Goal: Communication & Community: Share content

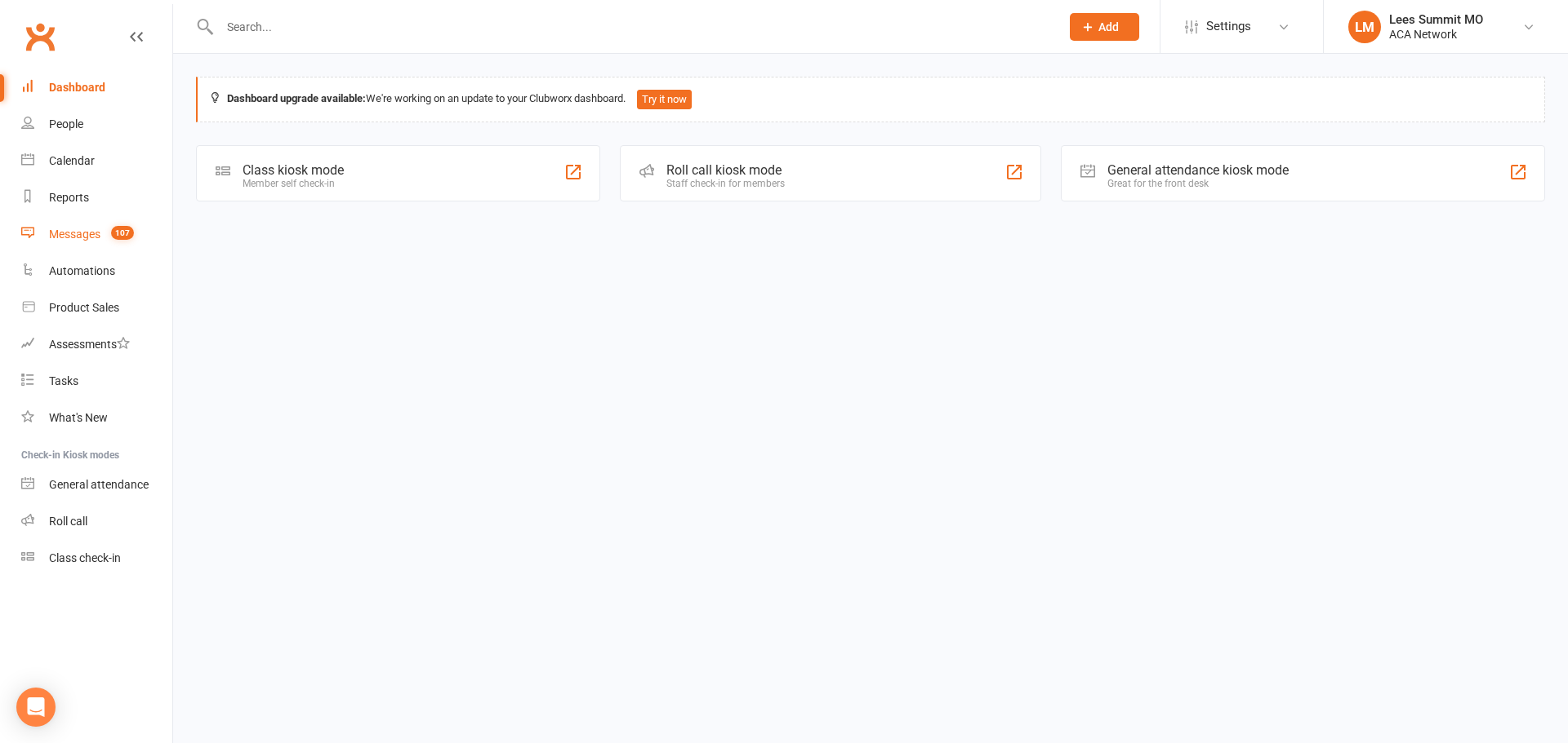
click at [86, 242] on link "Messages 107" at bounding box center [96, 234] width 151 height 37
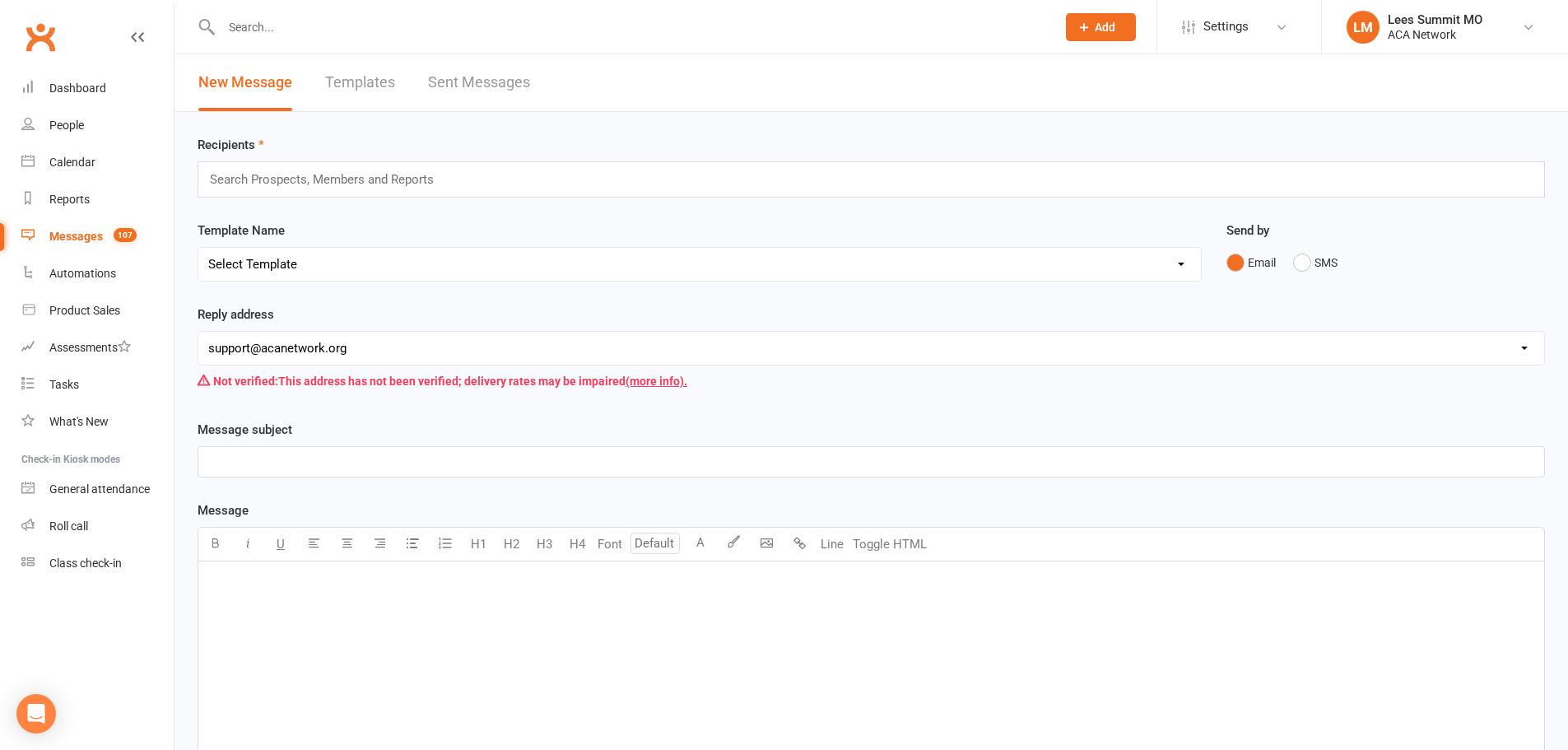
click at [397, 187] on input "text" at bounding box center [329, 179] width 241 height 21
click at [367, 222] on div "Template Name Select Template [Email] ACA Club Life Email [Email] ACA [US_STATE…" at bounding box center [699, 250] width 1004 height 61
click at [370, 178] on div "datab datab" at bounding box center [871, 180] width 1348 height 36
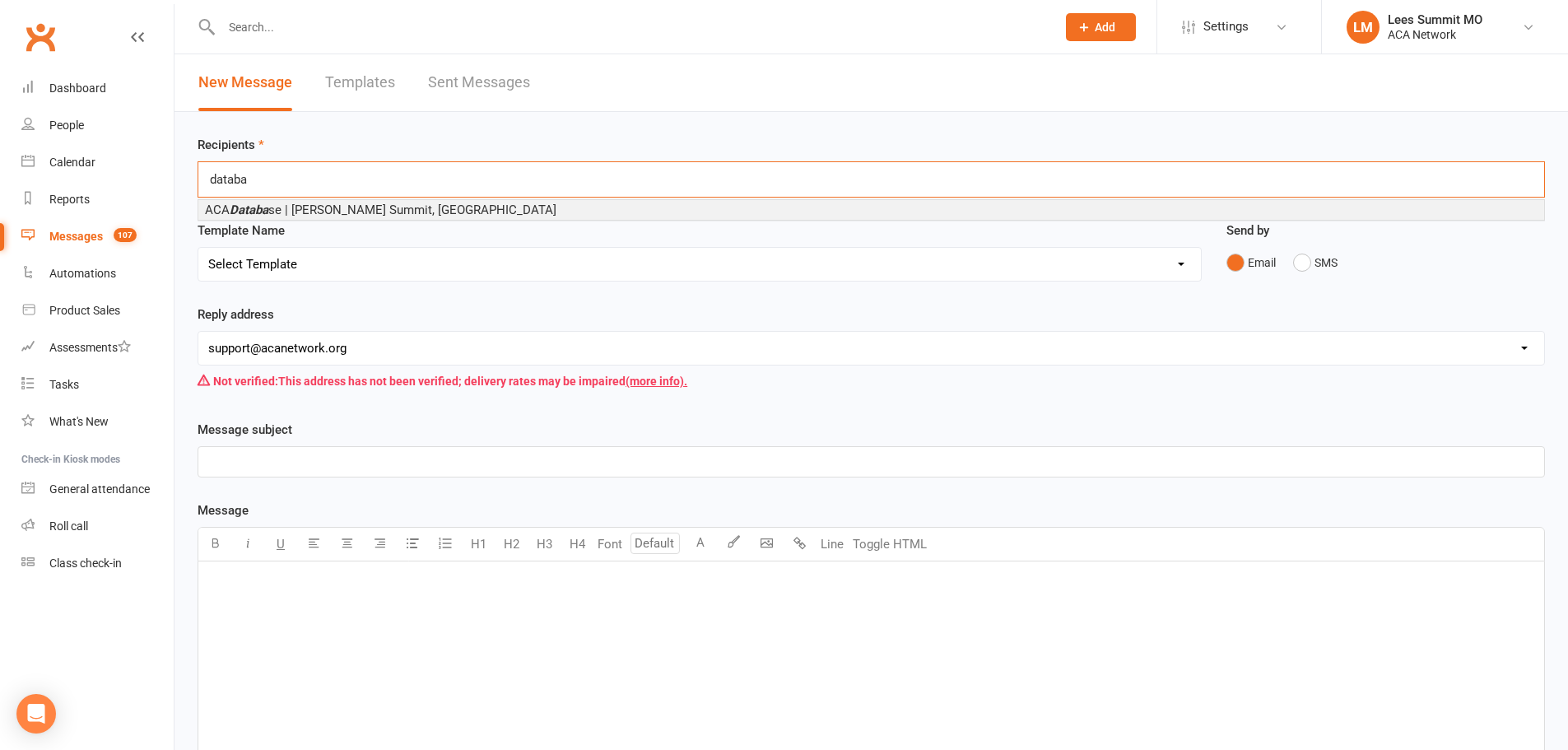
type input "databa"
click at [333, 199] on div "ACA Databa se | [PERSON_NAME] Summit, [GEOGRAPHIC_DATA]" at bounding box center [871, 209] width 1348 height 21
click at [331, 205] on span "ACA Databa se | [PERSON_NAME] Summit, [GEOGRAPHIC_DATA]" at bounding box center [381, 209] width 352 height 15
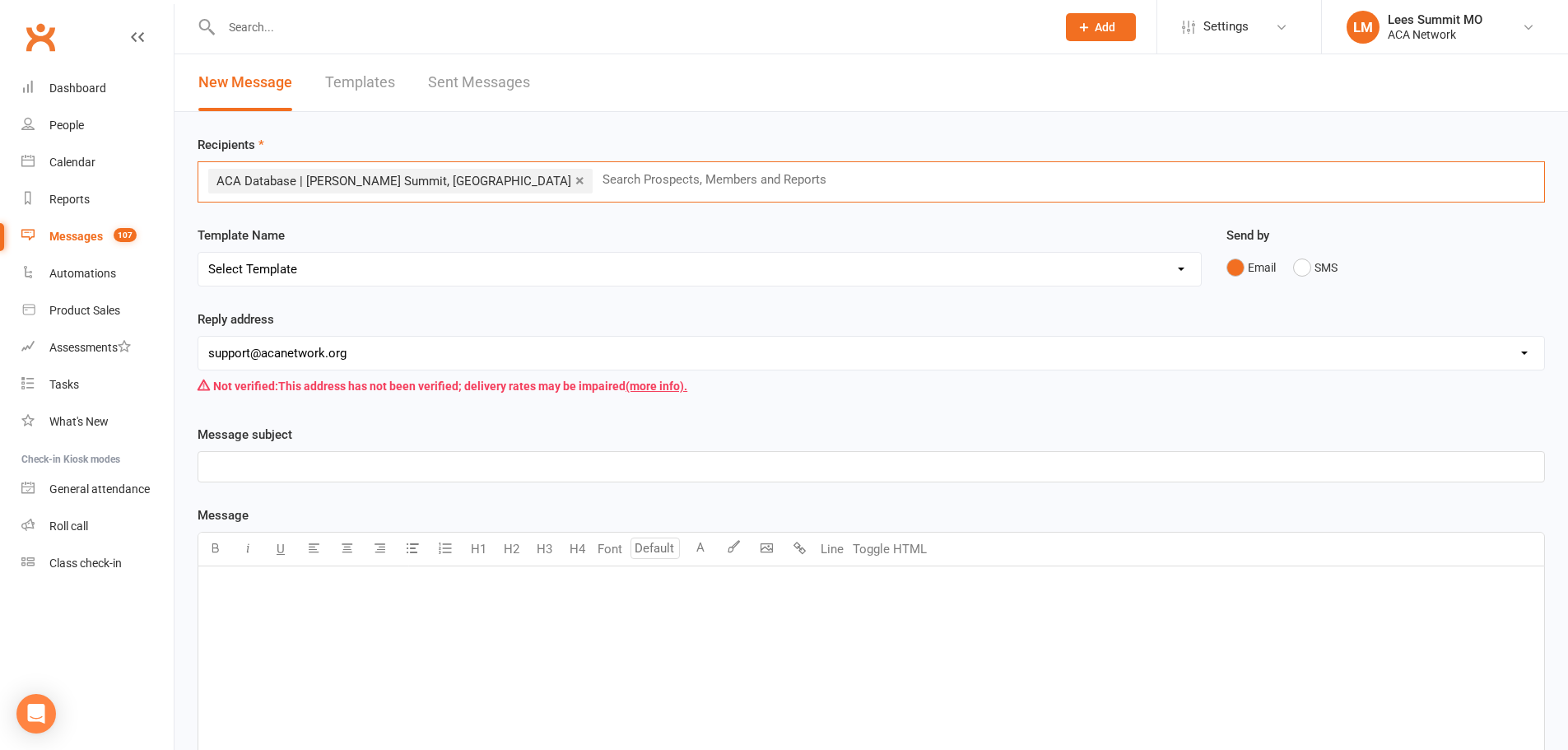
click at [387, 376] on div "Not verified: This address has not been verified; delivery rates may be impaire…" at bounding box center [871, 386] width 1348 height 31
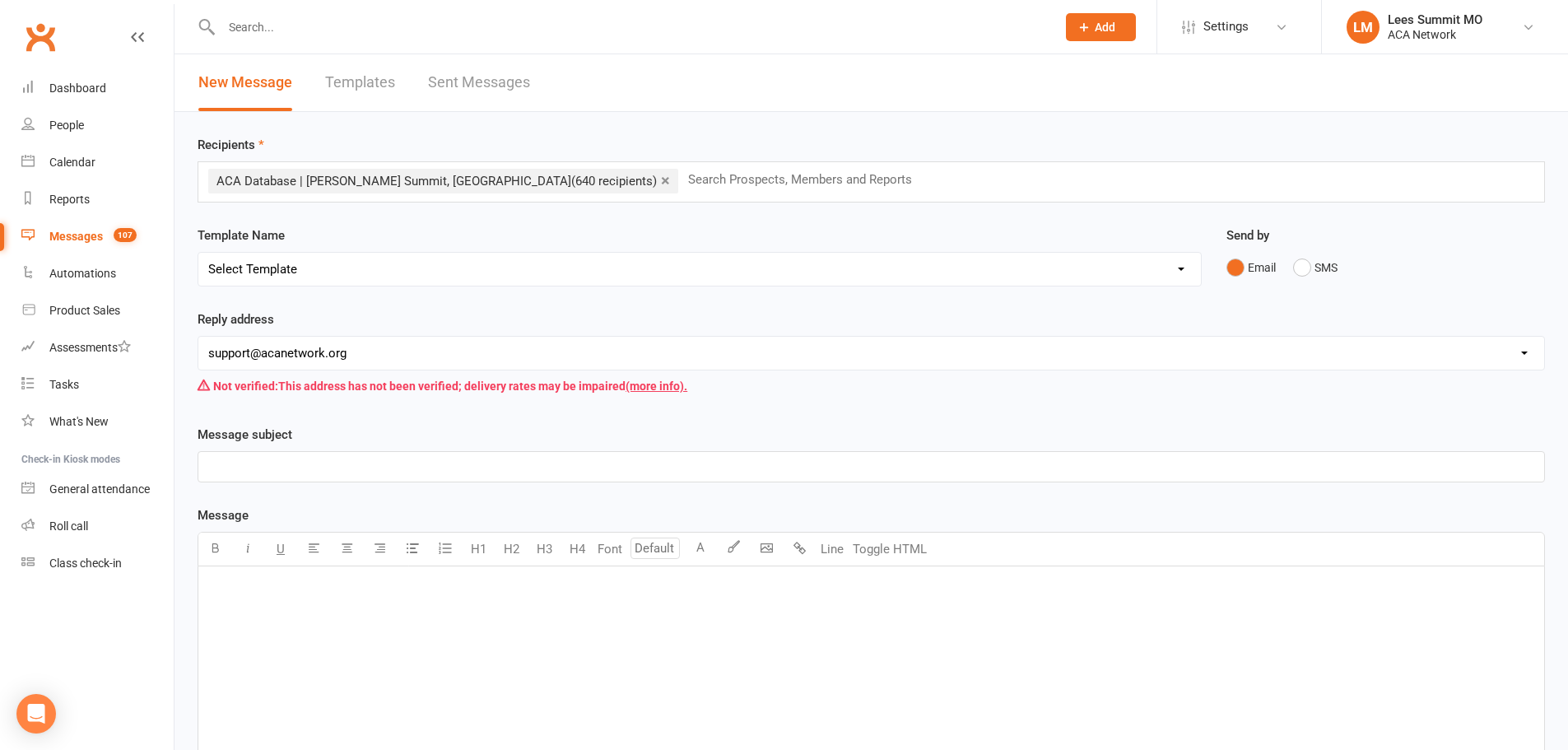
click at [395, 347] on select "[EMAIL_ADDRESS][DOMAIN_NAME] [EMAIL_ADDRESS][DOMAIN_NAME] [PERSON_NAME][DOMAIN_…" at bounding box center [871, 353] width 1346 height 33
select select "17"
click at [198, 337] on select "[EMAIL_ADDRESS][DOMAIN_NAME] [EMAIL_ADDRESS][DOMAIN_NAME] [PERSON_NAME][DOMAIN_…" at bounding box center [871, 353] width 1346 height 33
click at [254, 655] on div "﻿" at bounding box center [871, 690] width 1346 height 247
click at [422, 466] on p "﻿" at bounding box center [871, 467] width 1326 height 20
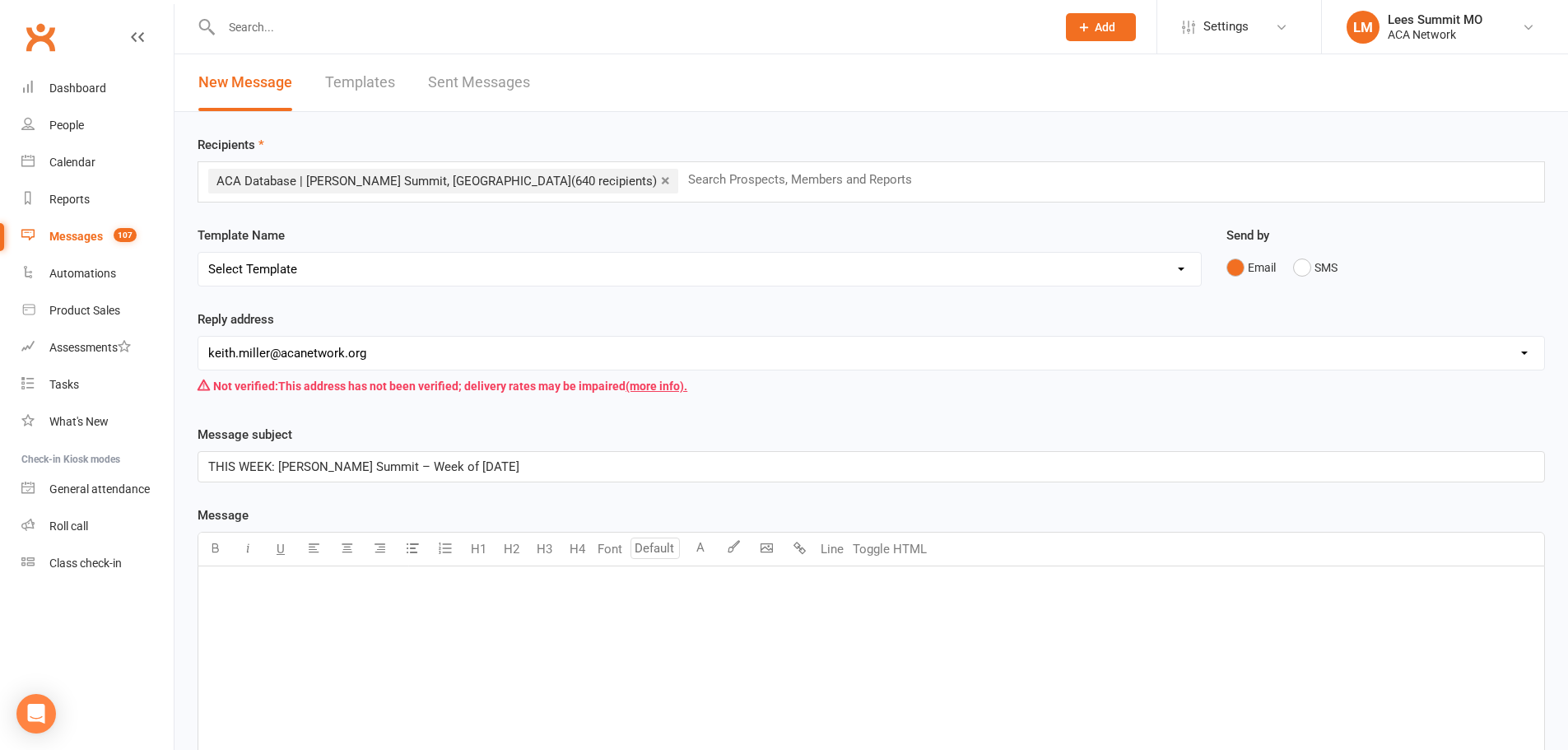
click at [365, 646] on div "﻿" at bounding box center [871, 690] width 1346 height 247
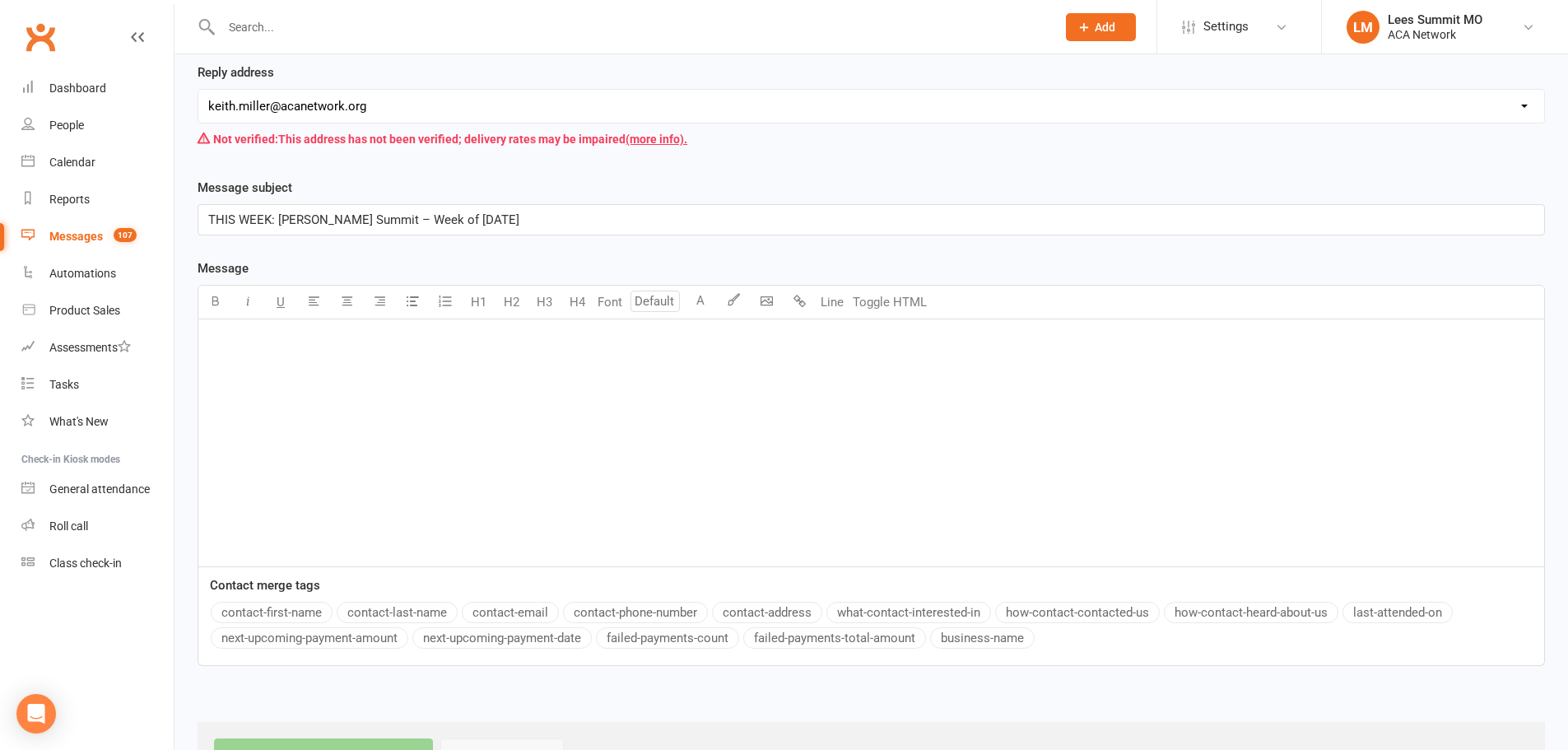
click at [262, 370] on div "﻿" at bounding box center [871, 443] width 1346 height 247
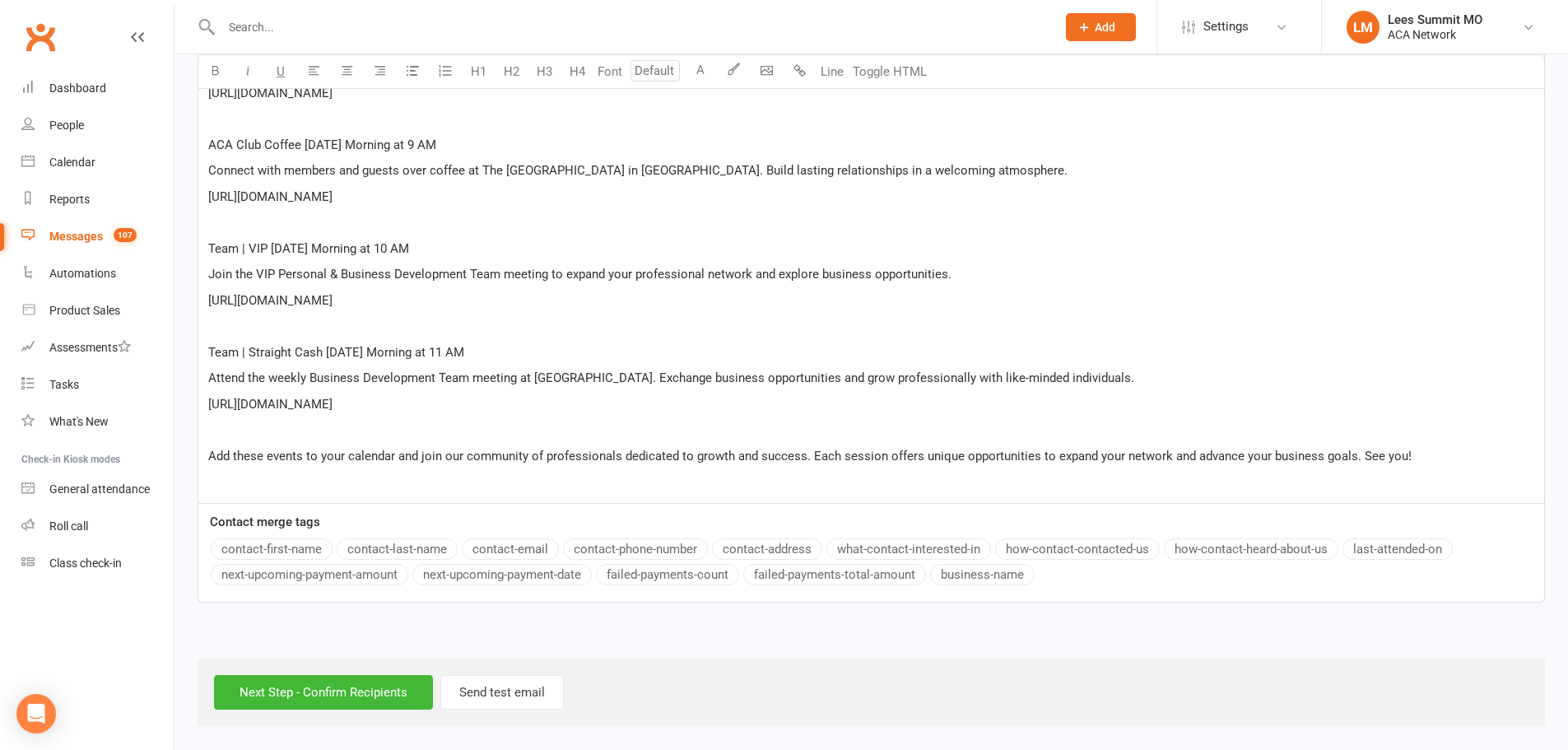
scroll to position [832, 0]
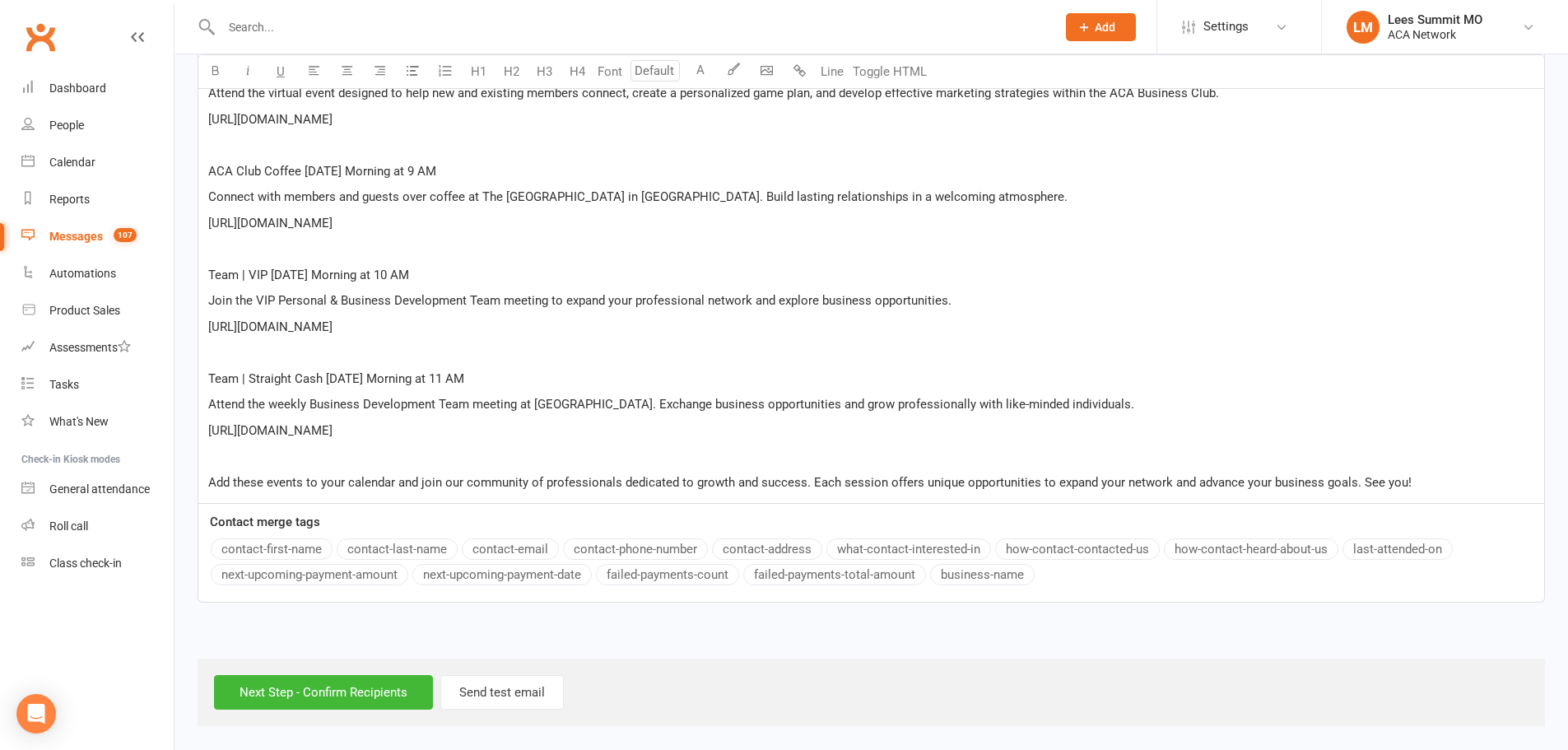
click at [619, 423] on p "[URL][DOMAIN_NAME]" at bounding box center [871, 431] width 1326 height 20
click at [205, 431] on div "Join us for an exciting week of professional growth and networking opportunitie…" at bounding box center [871, 119] width 1346 height 768
copy span "[URL][DOMAIN_NAME]"
click at [484, 381] on p "Team | Straight Cash [DATE] Morning at 11 AM" at bounding box center [871, 379] width 1326 height 20
click at [205, 372] on div "Join us for an exciting week of professional growth and networking opportunitie…" at bounding box center [871, 119] width 1346 height 768
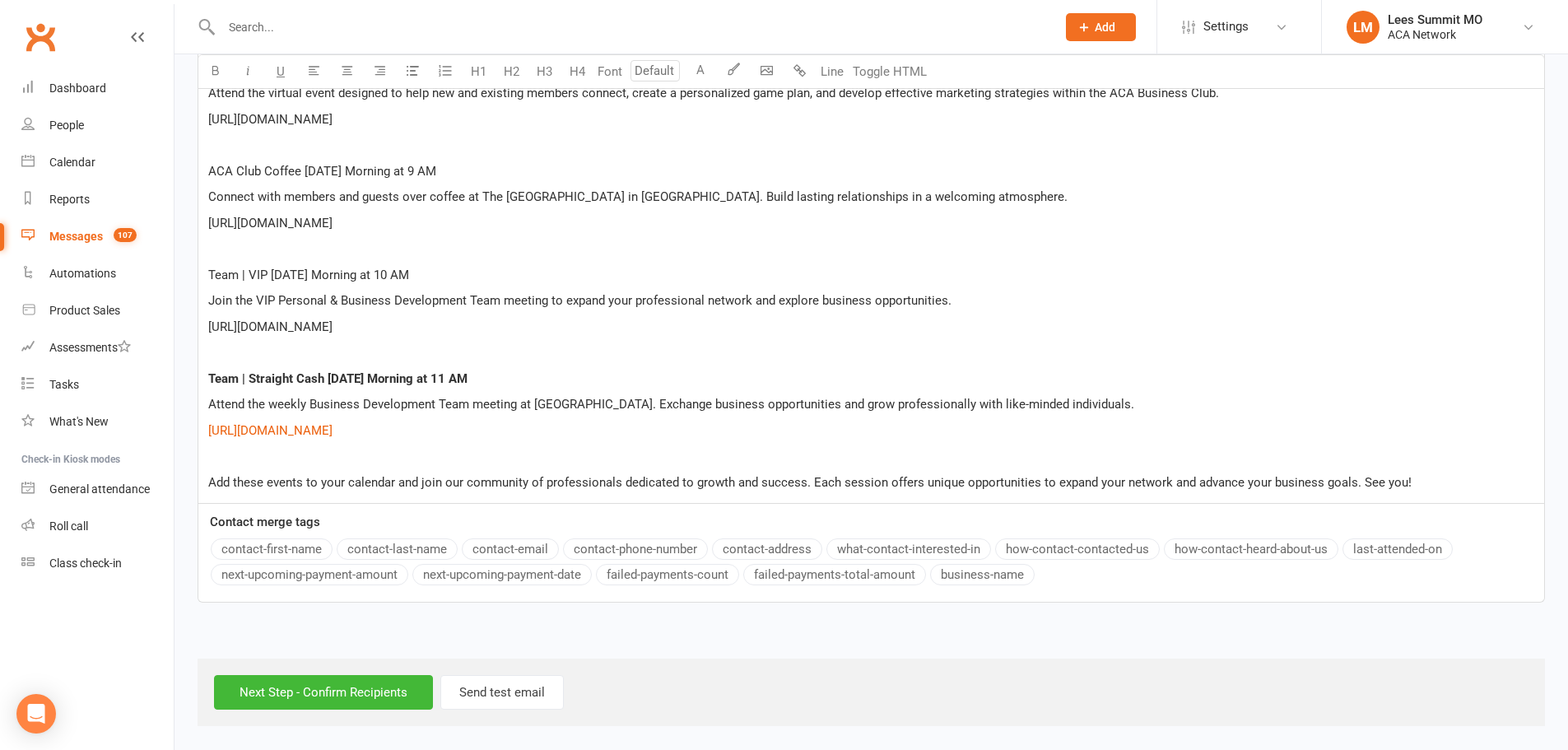
drag, startPoint x: 579, startPoint y: 318, endPoint x: 458, endPoint y: 324, distance: 121.1
click at [579, 319] on p "[URL][DOMAIN_NAME]" at bounding box center [871, 327] width 1326 height 20
click at [204, 323] on div "Join us for an exciting week of professional growth and networking opportunitie…" at bounding box center [871, 119] width 1346 height 768
copy span "[URL][DOMAIN_NAME]"
click at [509, 273] on p "Team | VIP [DATE] Morning at 10 AM" at bounding box center [871, 275] width 1326 height 20
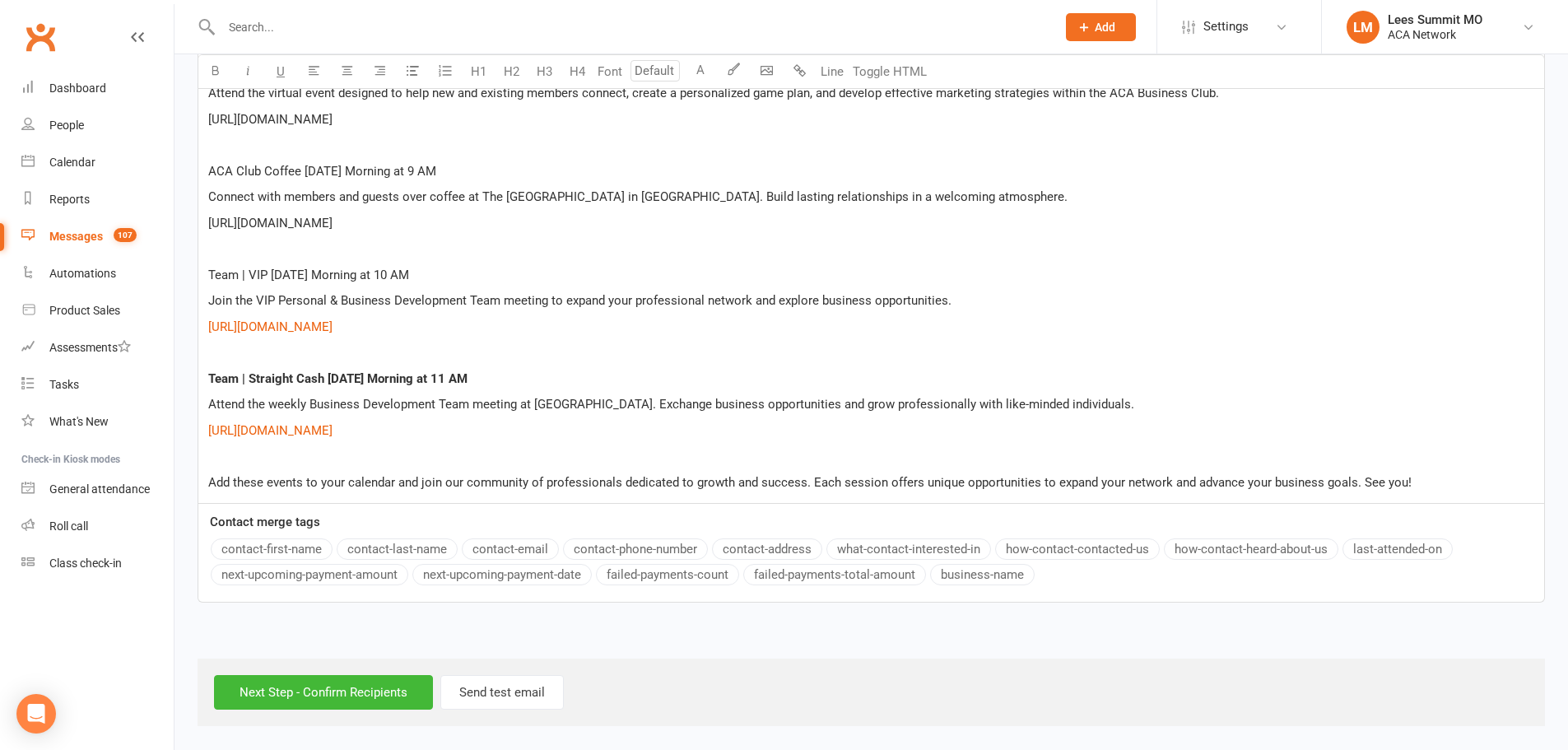
click at [210, 280] on span "Team | VIP [DATE] Morning at 10 AM" at bounding box center [308, 274] width 200 height 15
copy span "Team | VIP [DATE] Morning at 10 AM"
click at [728, 223] on p "[URL][DOMAIN_NAME]" at bounding box center [871, 223] width 1326 height 20
click at [206, 218] on div "Join us for an exciting week of professional growth and networking opportunitie…" at bounding box center [871, 119] width 1346 height 768
copy span "[URL][DOMAIN_NAME]"
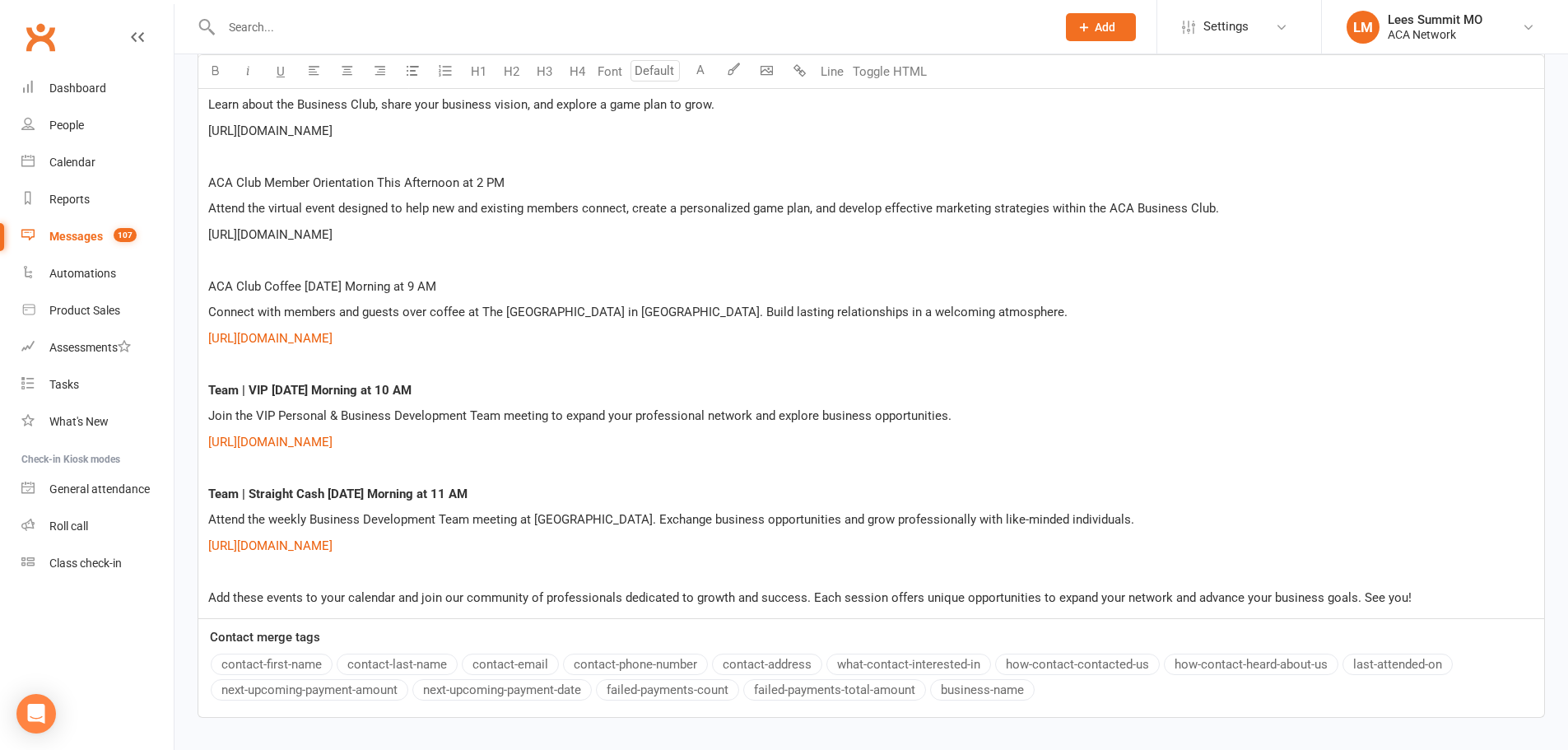
scroll to position [667, 0]
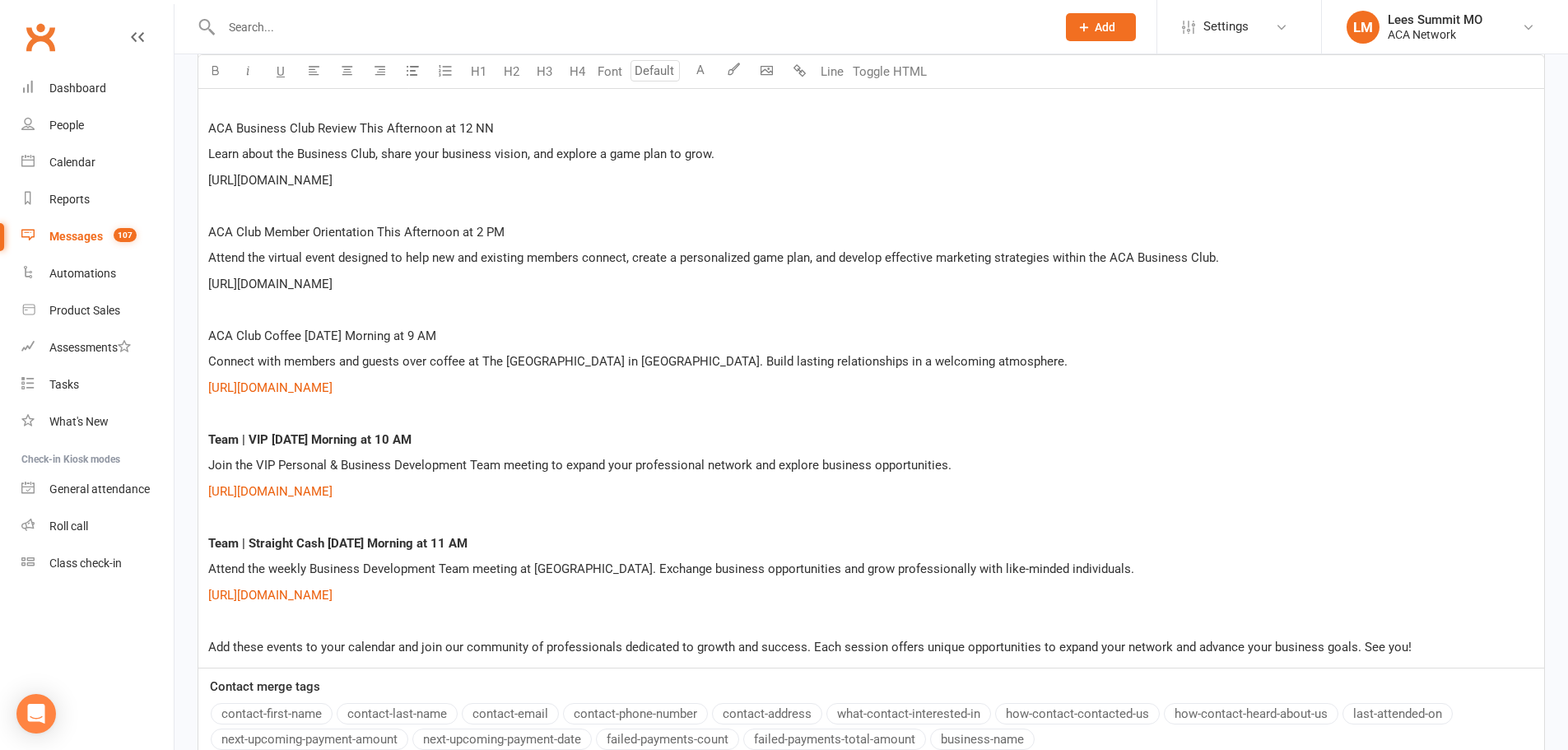
click at [490, 340] on p "ACA Club Coffee [DATE] Morning at 9 AM" at bounding box center [871, 336] width 1326 height 20
click at [212, 334] on span "ACA Club Coffee [DATE] Morning at 9 AM" at bounding box center [322, 335] width 228 height 15
click at [209, 336] on span "ACA Club Coffee [DATE] Morning at 9 AM" at bounding box center [322, 335] width 228 height 15
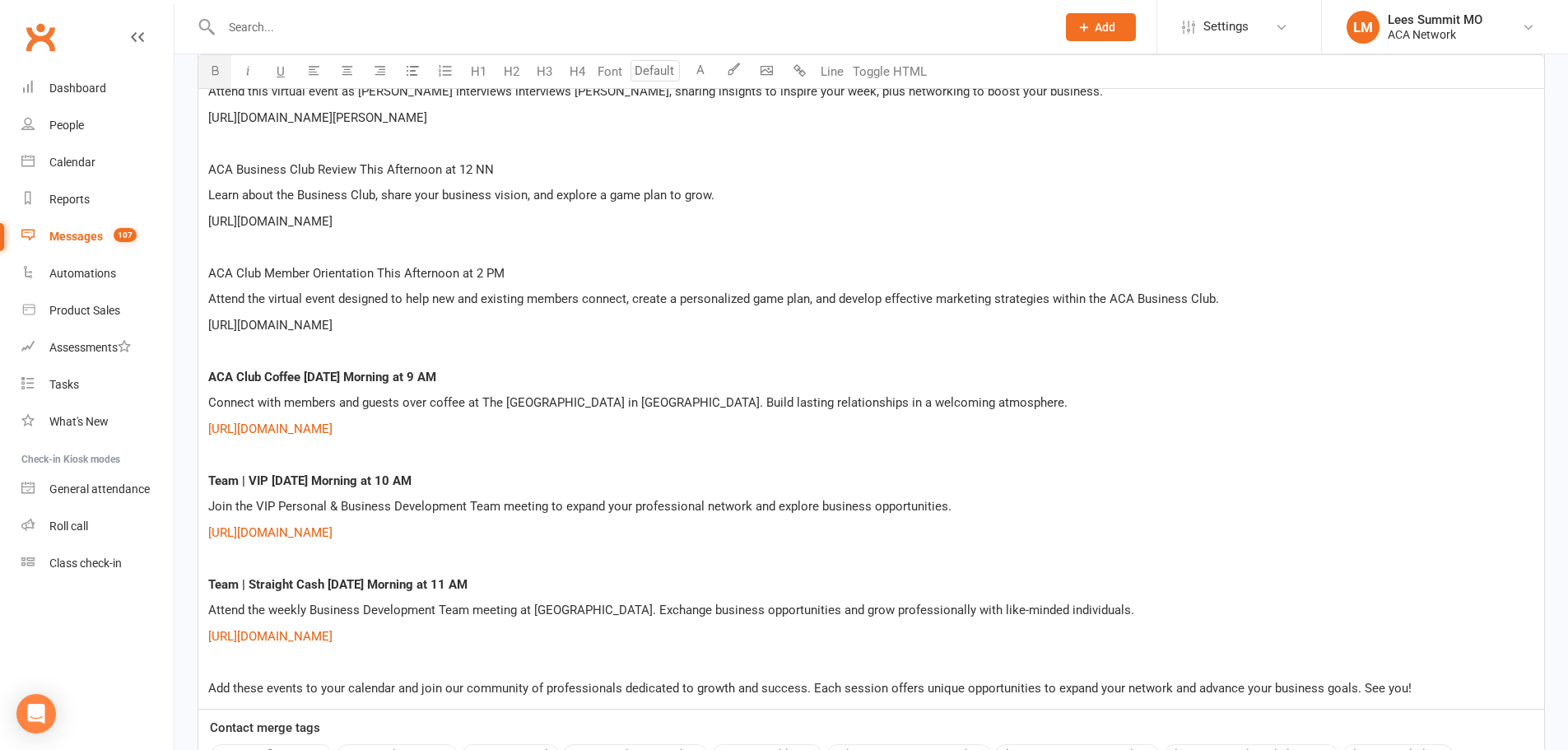
scroll to position [584, 0]
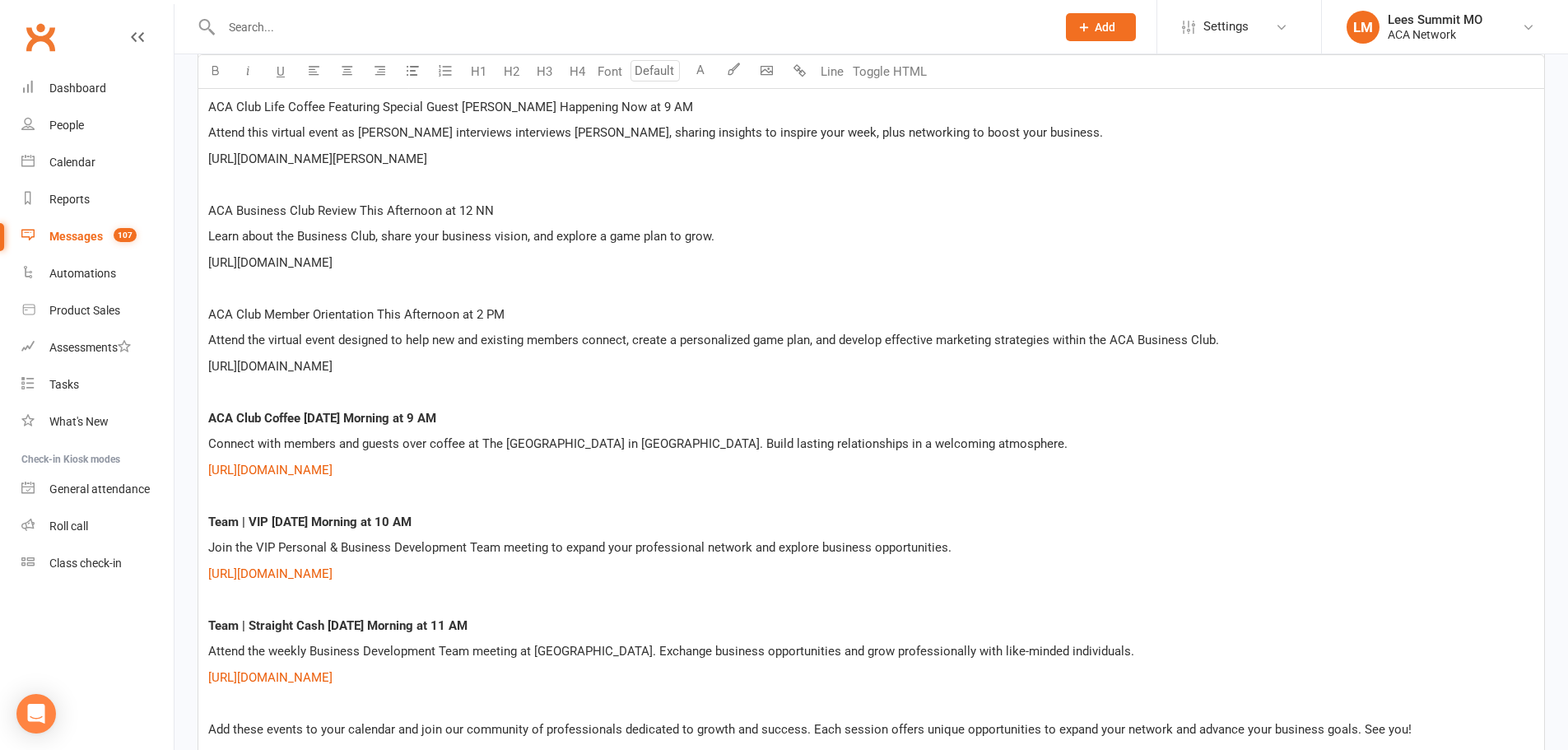
click at [720, 368] on p "[URL][DOMAIN_NAME]" at bounding box center [871, 367] width 1326 height 20
click at [206, 359] on div "Join us for an exciting week of professional growth and networking opportunitie…" at bounding box center [871, 366] width 1346 height 768
copy span "[URL][DOMAIN_NAME]"
click at [556, 307] on p "ACA Club Member Orientation This Afternoon at 2 PM" at bounding box center [871, 315] width 1326 height 20
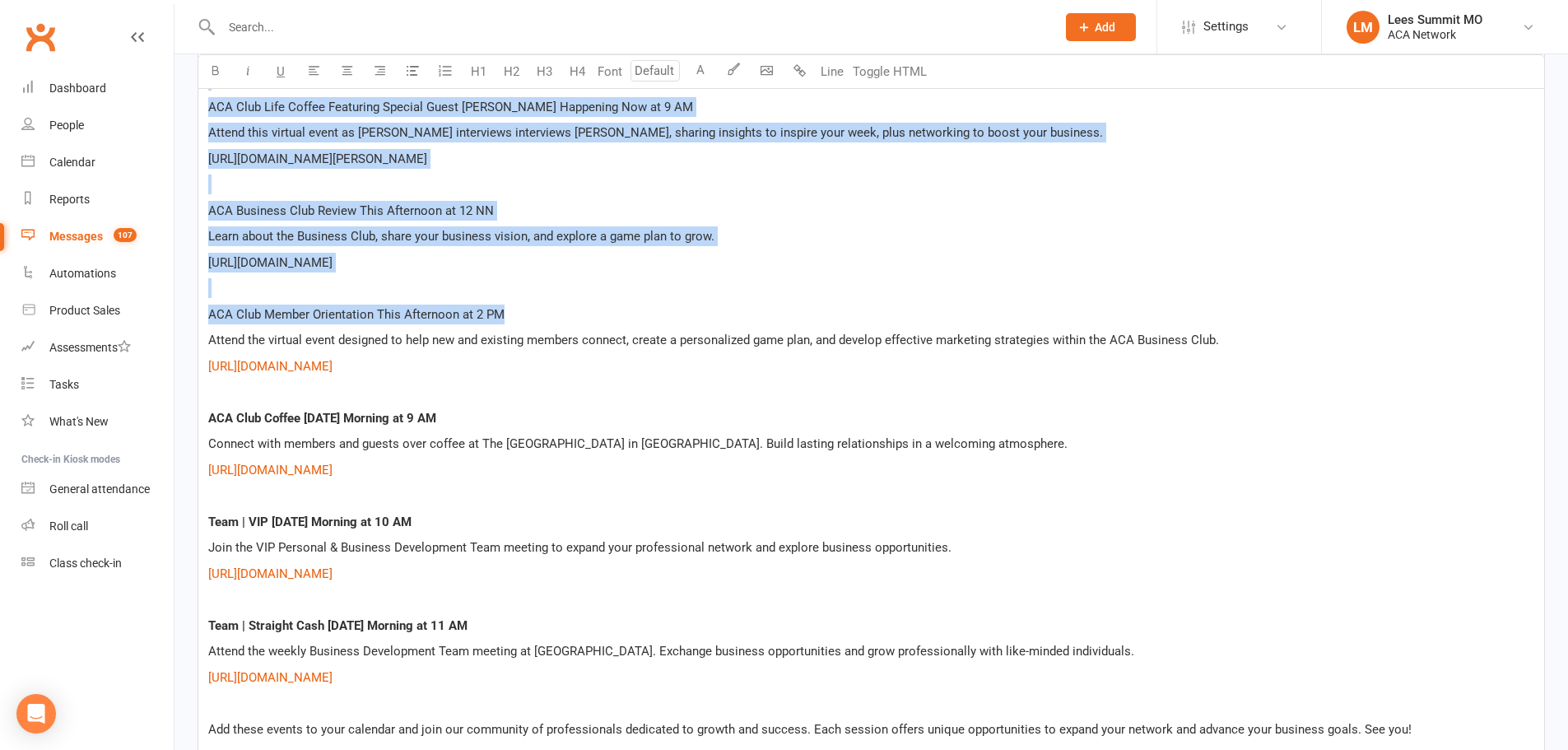
click at [196, 319] on div "Message subject THIS WEEK: [PERSON_NAME] Summit – Week of [DATE] Message Select…" at bounding box center [871, 357] width 1373 height 1033
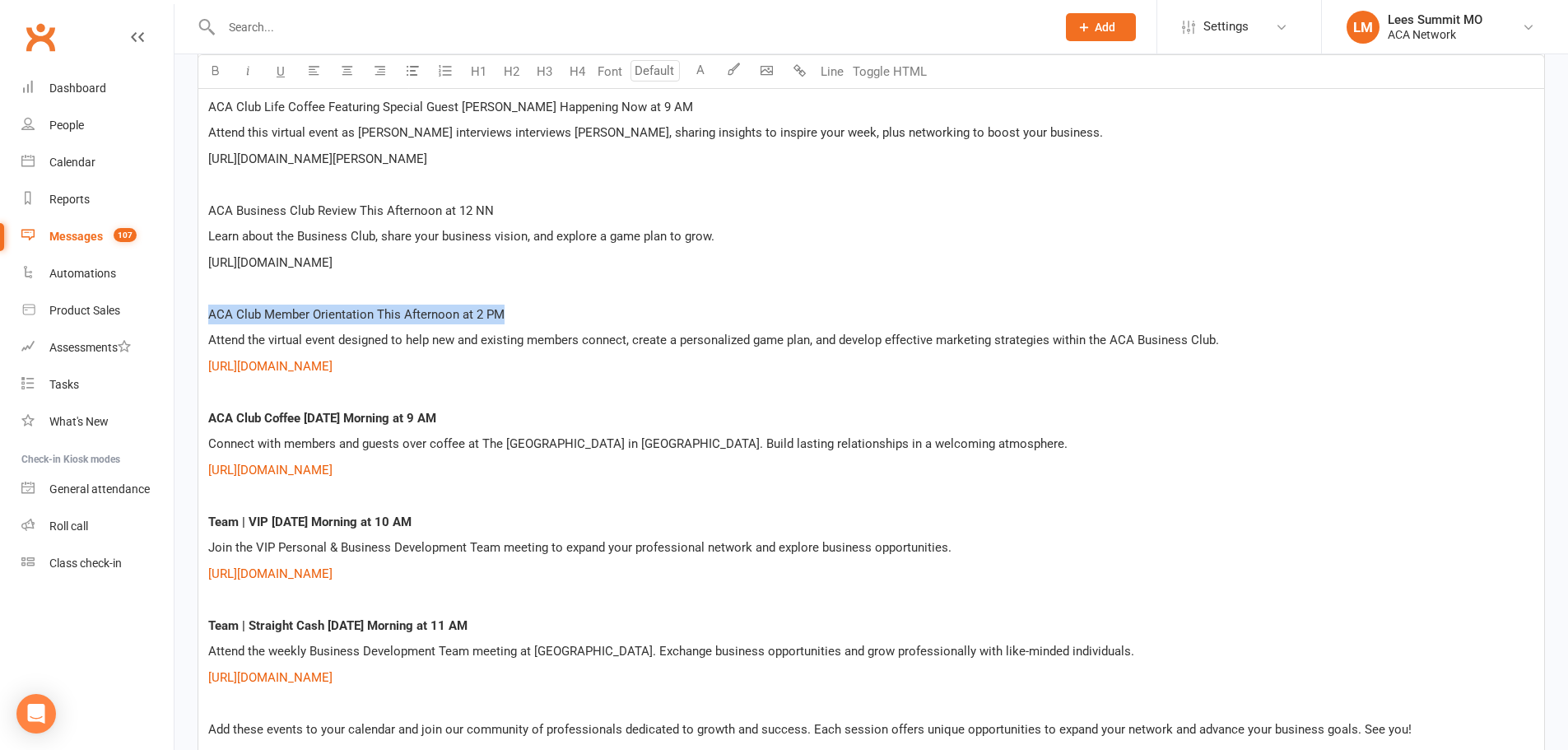
click at [206, 313] on div "Join us for an exciting week of professional growth and networking opportunitie…" at bounding box center [871, 366] width 1346 height 768
drag, startPoint x: 685, startPoint y: 258, endPoint x: 568, endPoint y: 268, distance: 117.4
click at [685, 259] on p "[URL][DOMAIN_NAME]" at bounding box center [871, 263] width 1326 height 20
click at [200, 262] on div "Join us for an exciting week of professional growth and networking opportunitie…" at bounding box center [871, 366] width 1346 height 768
copy span "[URL][DOMAIN_NAME]"
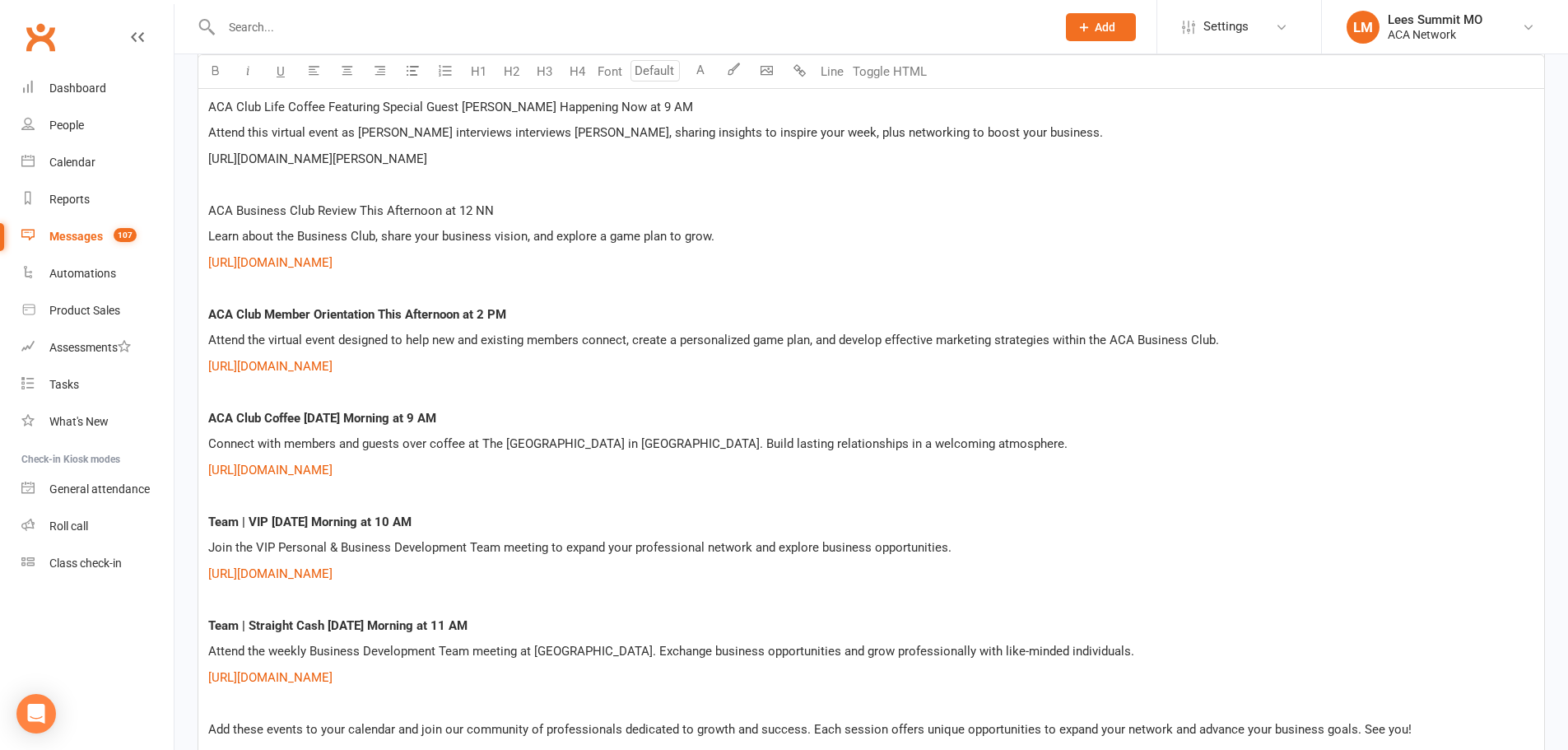
click at [626, 196] on div "Join us for an exciting week of professional growth and networking opportunitie…" at bounding box center [871, 366] width 1346 height 768
click at [211, 207] on span "ACA Business Club Review This Afternoon at 12 NN" at bounding box center [351, 210] width 286 height 15
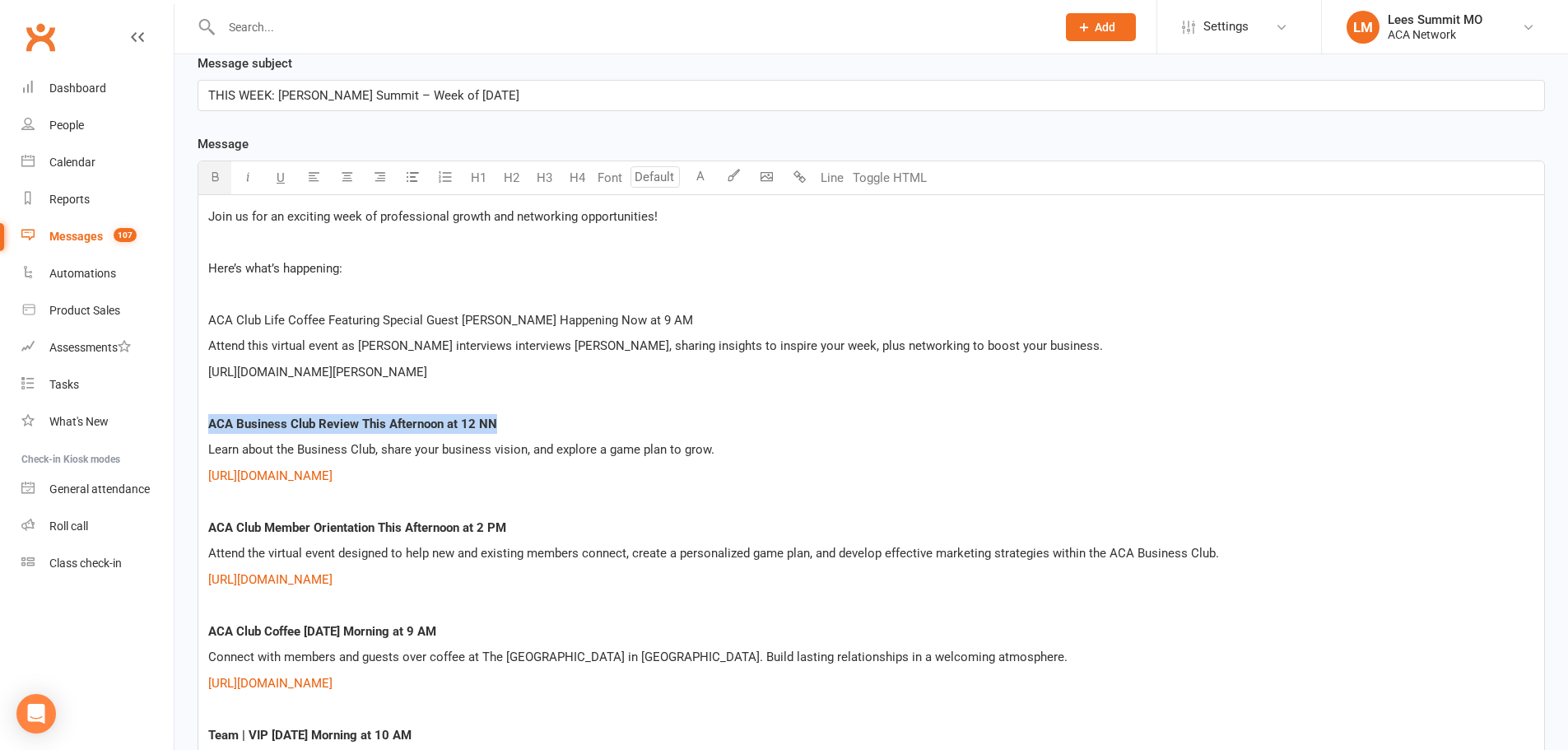
scroll to position [338, 0]
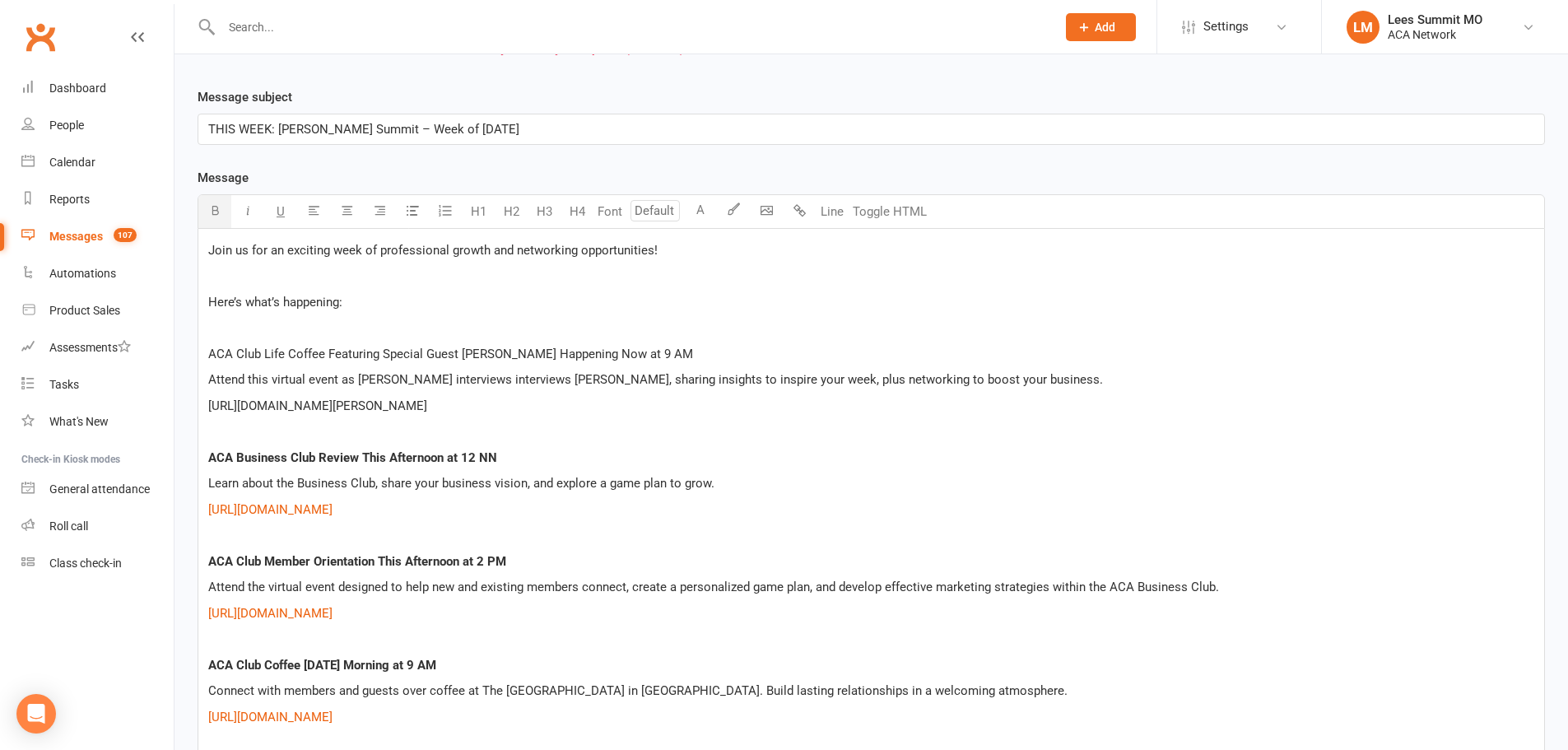
click at [791, 407] on p "[URL][DOMAIN_NAME][PERSON_NAME]" at bounding box center [871, 406] width 1326 height 20
click at [203, 404] on div "Join us for an exciting week of professional growth and networking opportunitie…" at bounding box center [871, 613] width 1346 height 768
copy span "[URL][DOMAIN_NAME][PERSON_NAME]"
click at [721, 347] on p "ACA Club Life Coffee Featuring Special Guest [PERSON_NAME] Happening Now at 9 AM" at bounding box center [871, 354] width 1326 height 20
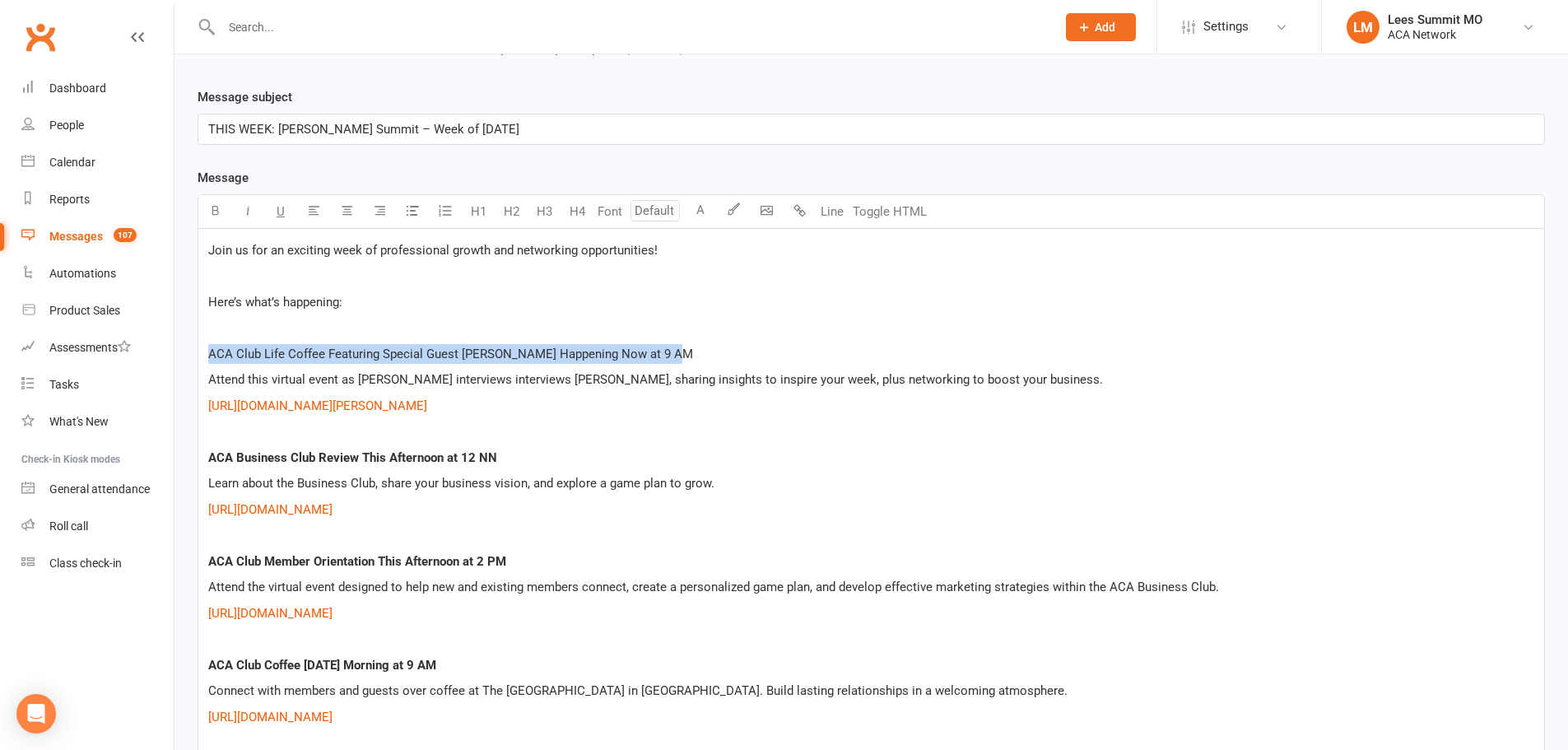
click at [198, 358] on div "Join us for an exciting week of professional growth and networking opportunitie…" at bounding box center [871, 613] width 1346 height 768
click at [590, 490] on span "Learn about the Business Club, share your business vision, and explore a game p…" at bounding box center [462, 483] width 506 height 15
click at [1119, 492] on p "Learn about the Business Club, share your business vision, and explore a game p…" at bounding box center [871, 484] width 1326 height 20
click at [461, 308] on p "Here’s what’s happening:" at bounding box center [871, 302] width 1326 height 20
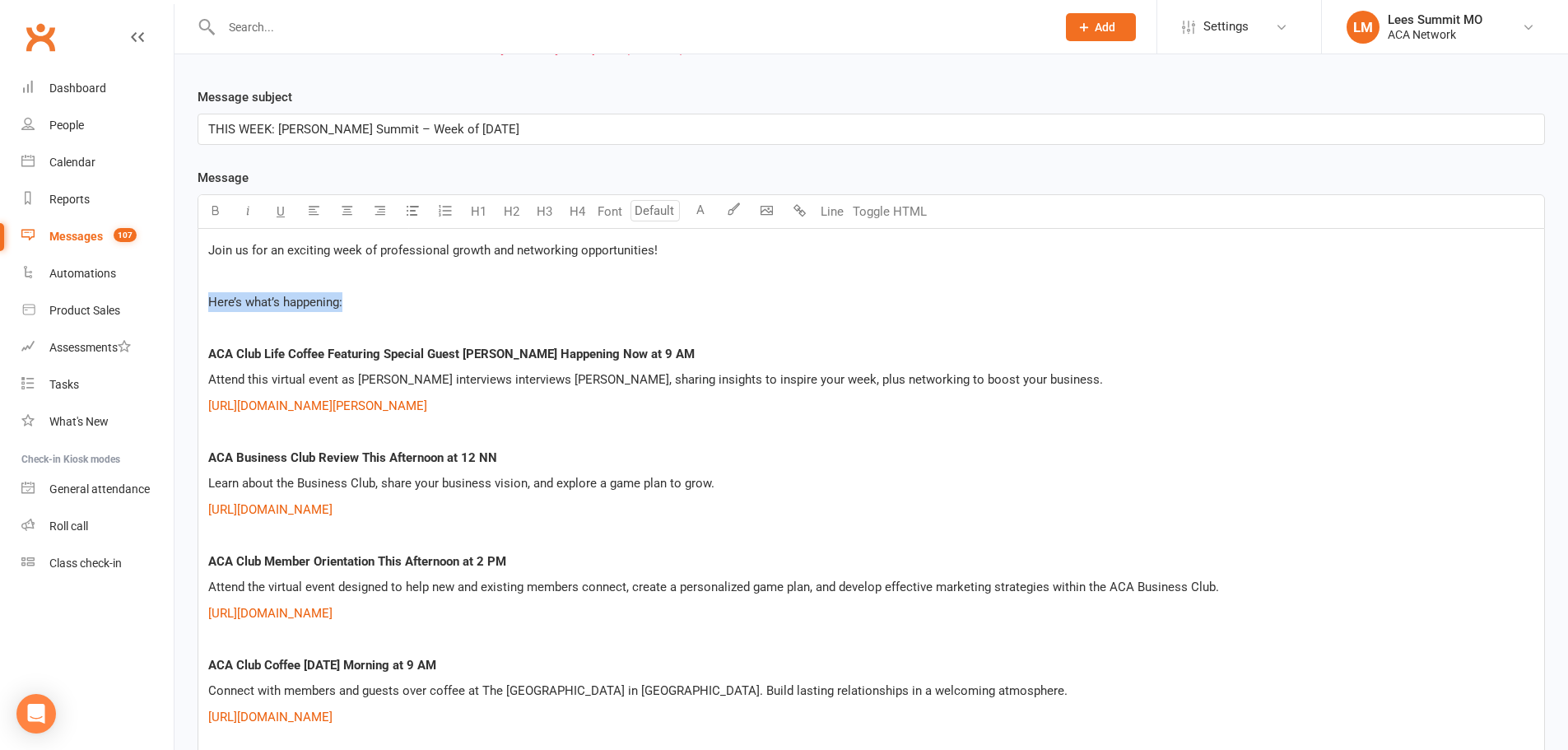
click at [202, 306] on div "Join us for an exciting week of professional growth and networking opportunitie…" at bounding box center [871, 613] width 1346 height 768
click at [239, 200] on button "button" at bounding box center [247, 211] width 33 height 33
click at [746, 485] on p "Learn about the Business Club, share your business vision, and explore a game p…" at bounding box center [871, 484] width 1326 height 20
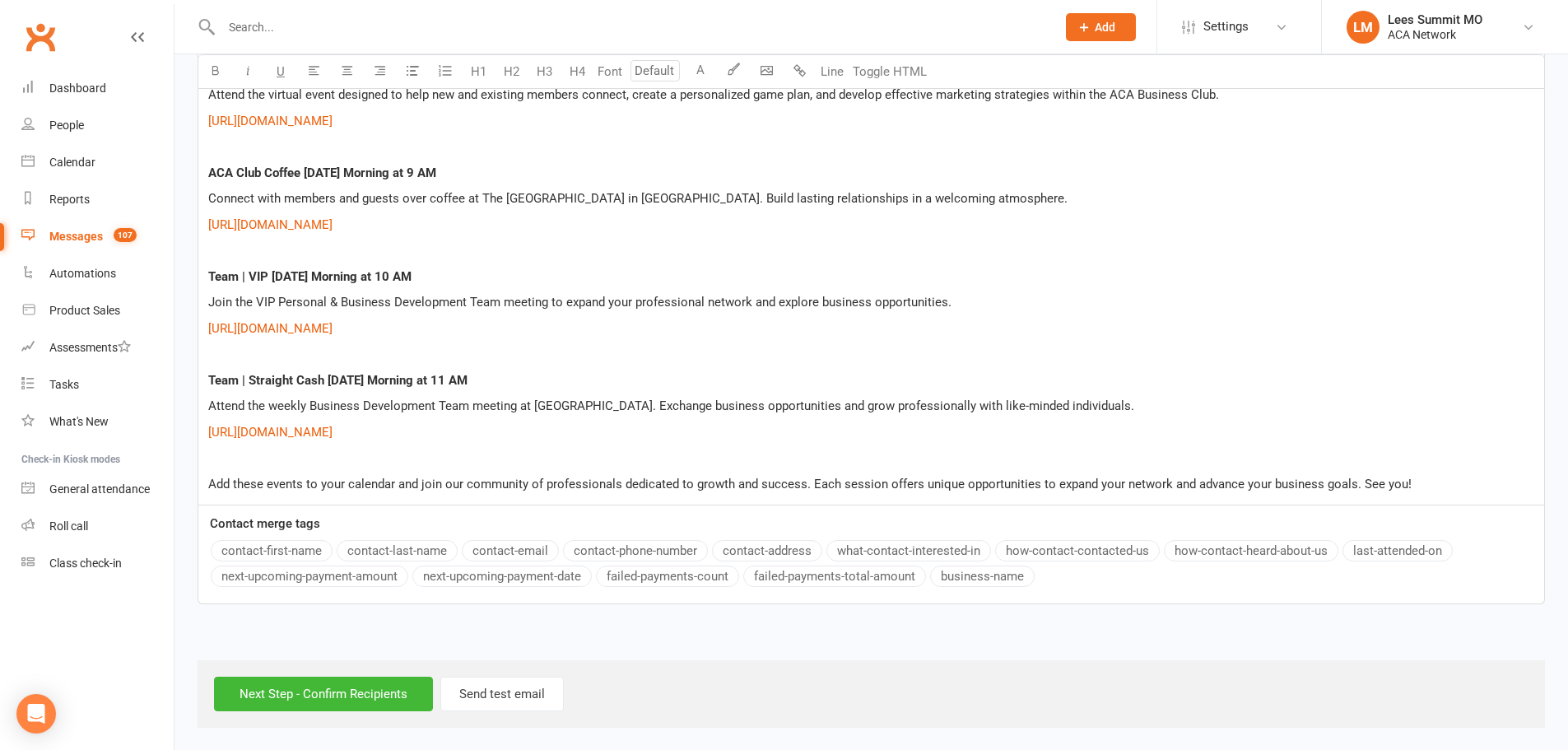
scroll to position [832, 0]
click at [286, 692] on input "Next Step - Confirm Recipients" at bounding box center [324, 692] width 219 height 35
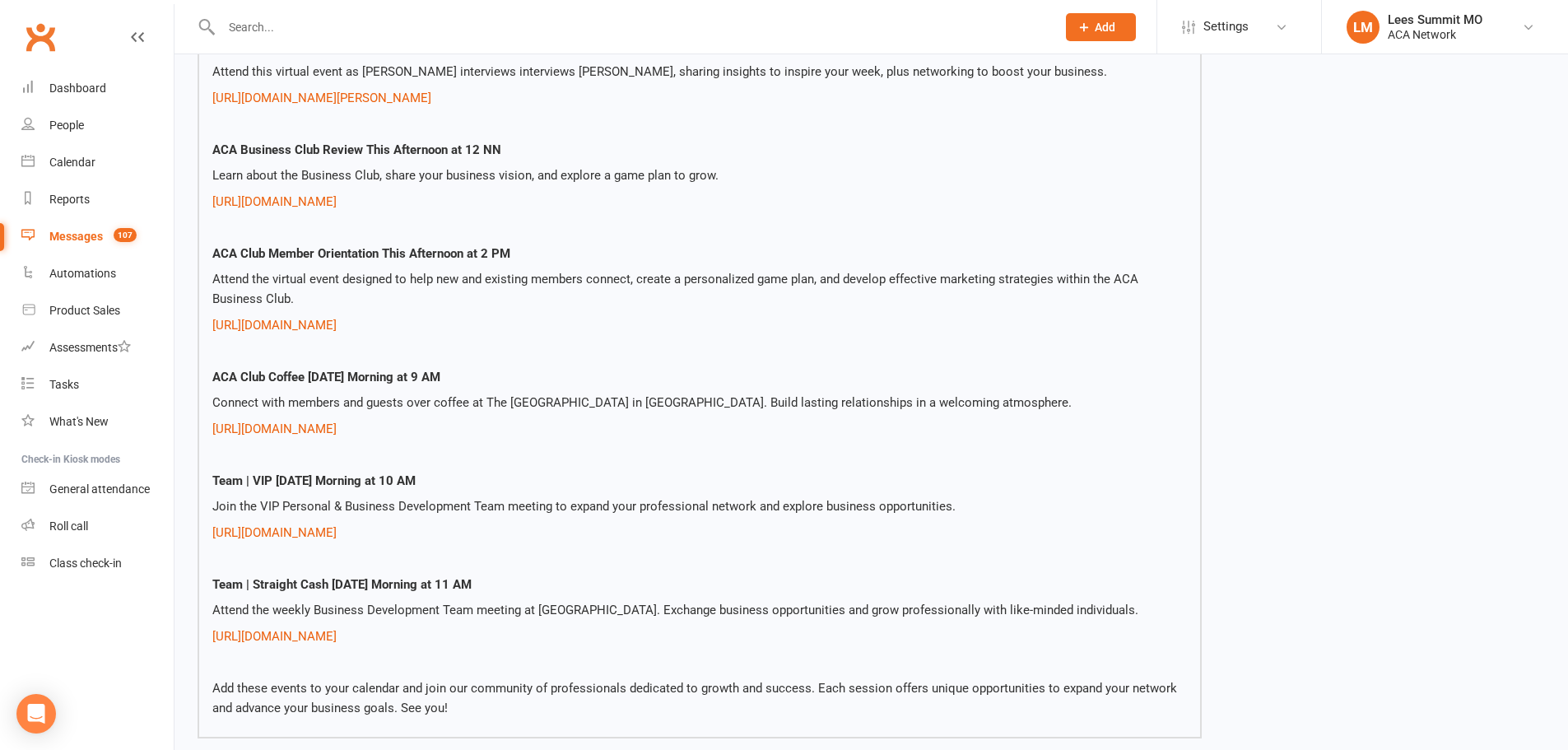
scroll to position [659, 0]
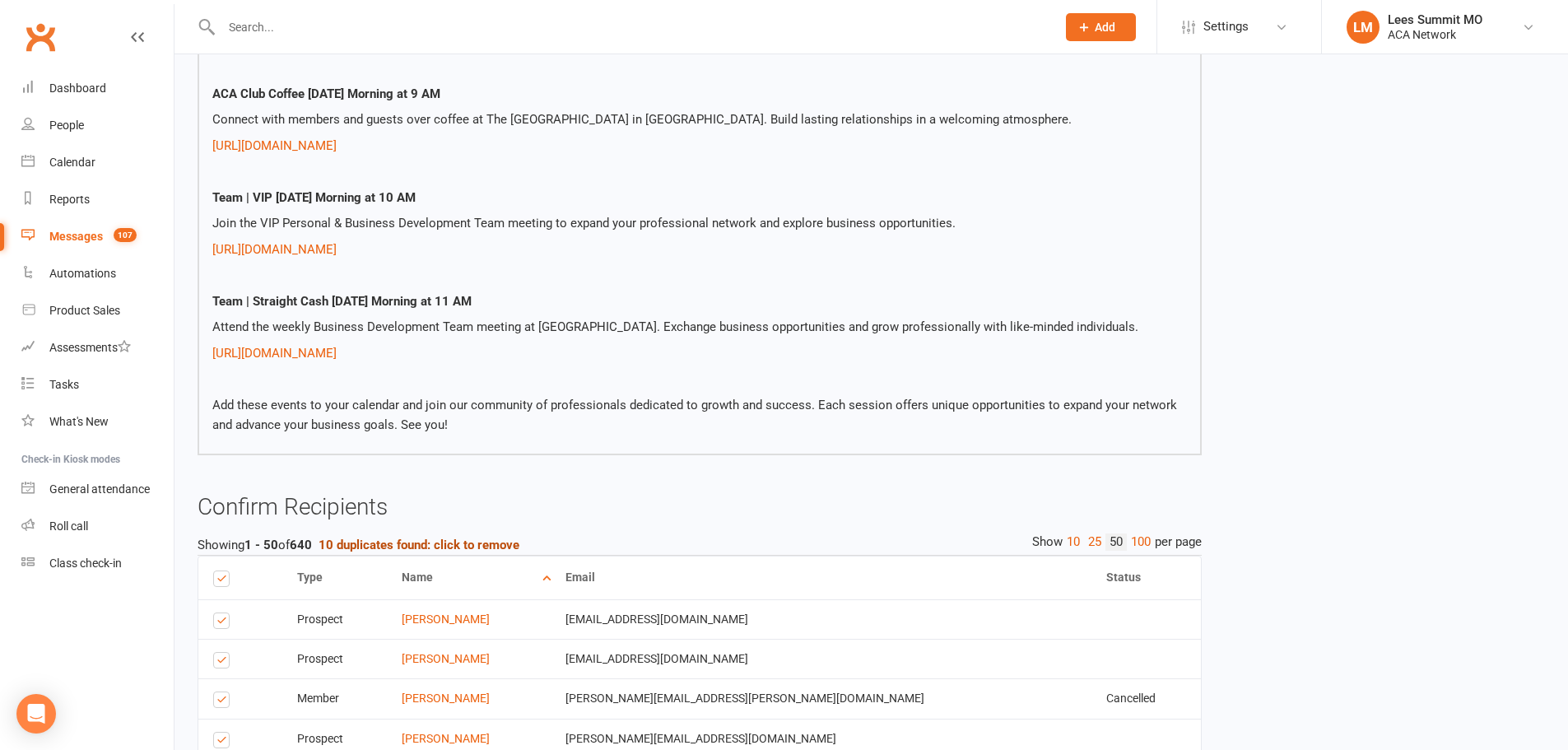
click at [417, 548] on strong "10 duplicates found: click to remove" at bounding box center [419, 545] width 200 height 15
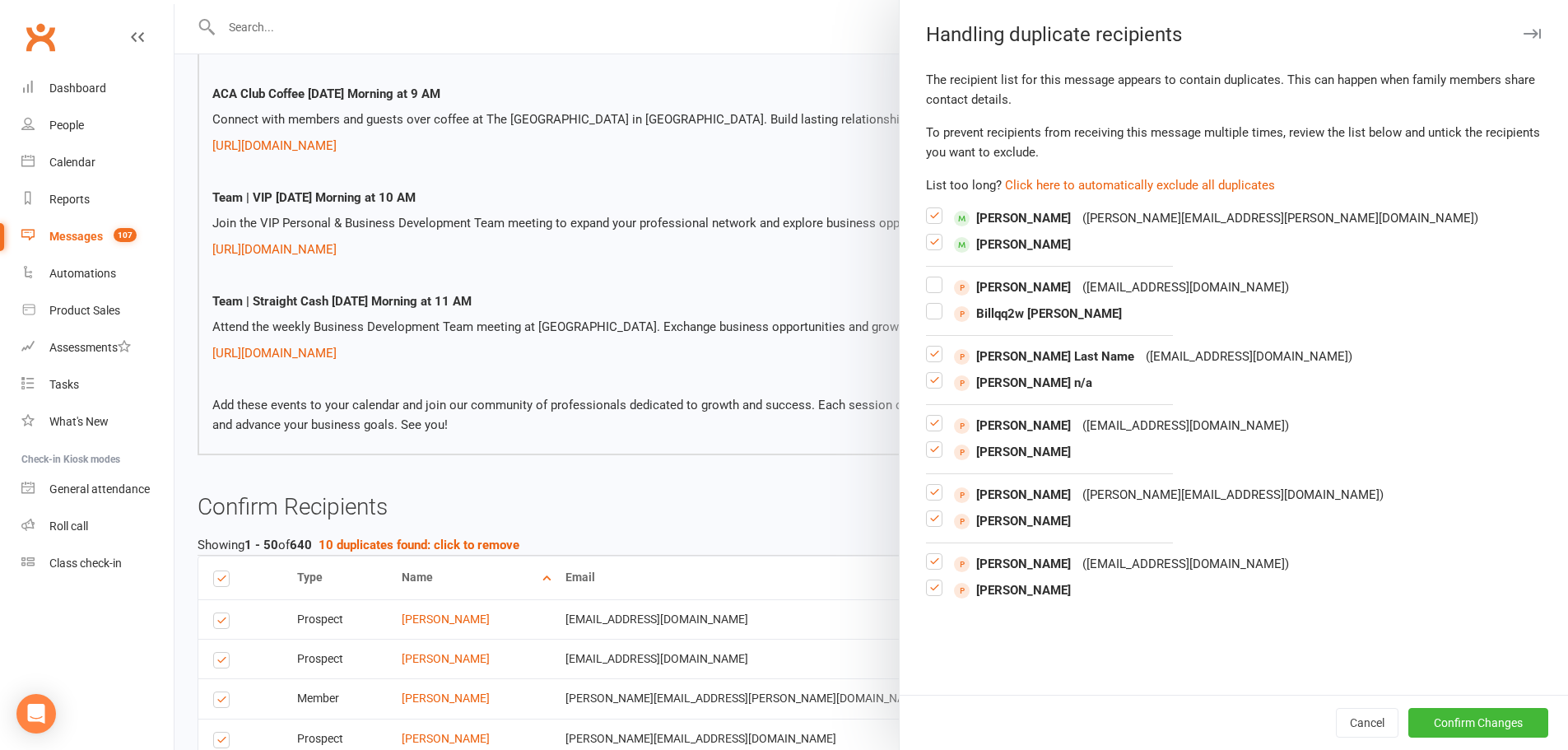
click at [926, 248] on label at bounding box center [934, 248] width 17 height 0
click at [926, 234] on input "checkbox" at bounding box center [934, 234] width 17 height 0
click at [928, 291] on label at bounding box center [934, 291] width 17 height 0
click at [928, 277] on input "checkbox" at bounding box center [934, 277] width 17 height 0
click at [931, 361] on label at bounding box center [934, 361] width 17 height 0
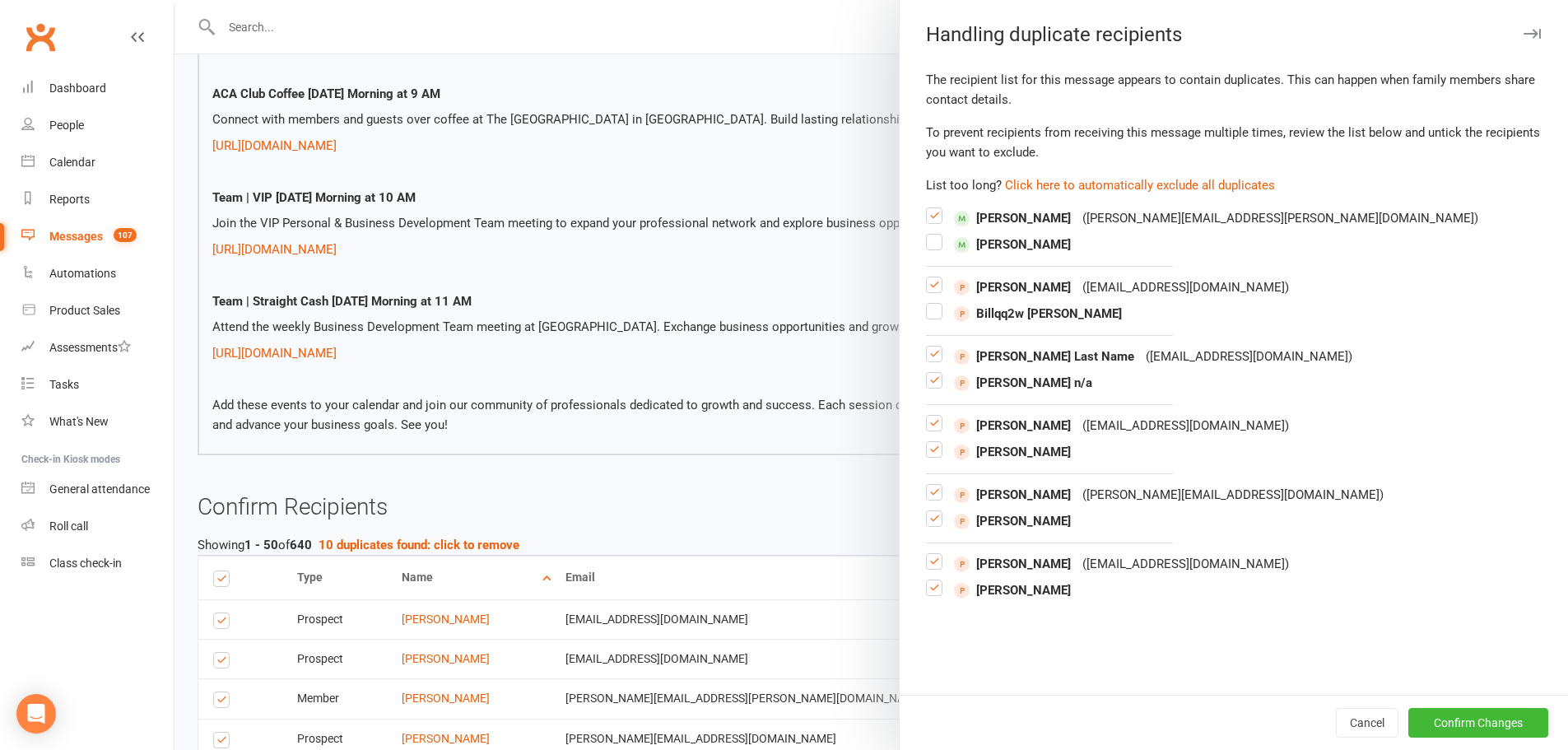
click at [931, 347] on input "checkbox" at bounding box center [934, 347] width 17 height 0
click at [931, 361] on label at bounding box center [934, 361] width 17 height 0
click at [931, 347] on input "checkbox" at bounding box center [934, 347] width 17 height 0
click at [928, 387] on label at bounding box center [934, 387] width 17 height 0
click at [928, 373] on input "checkbox" at bounding box center [934, 373] width 17 height 0
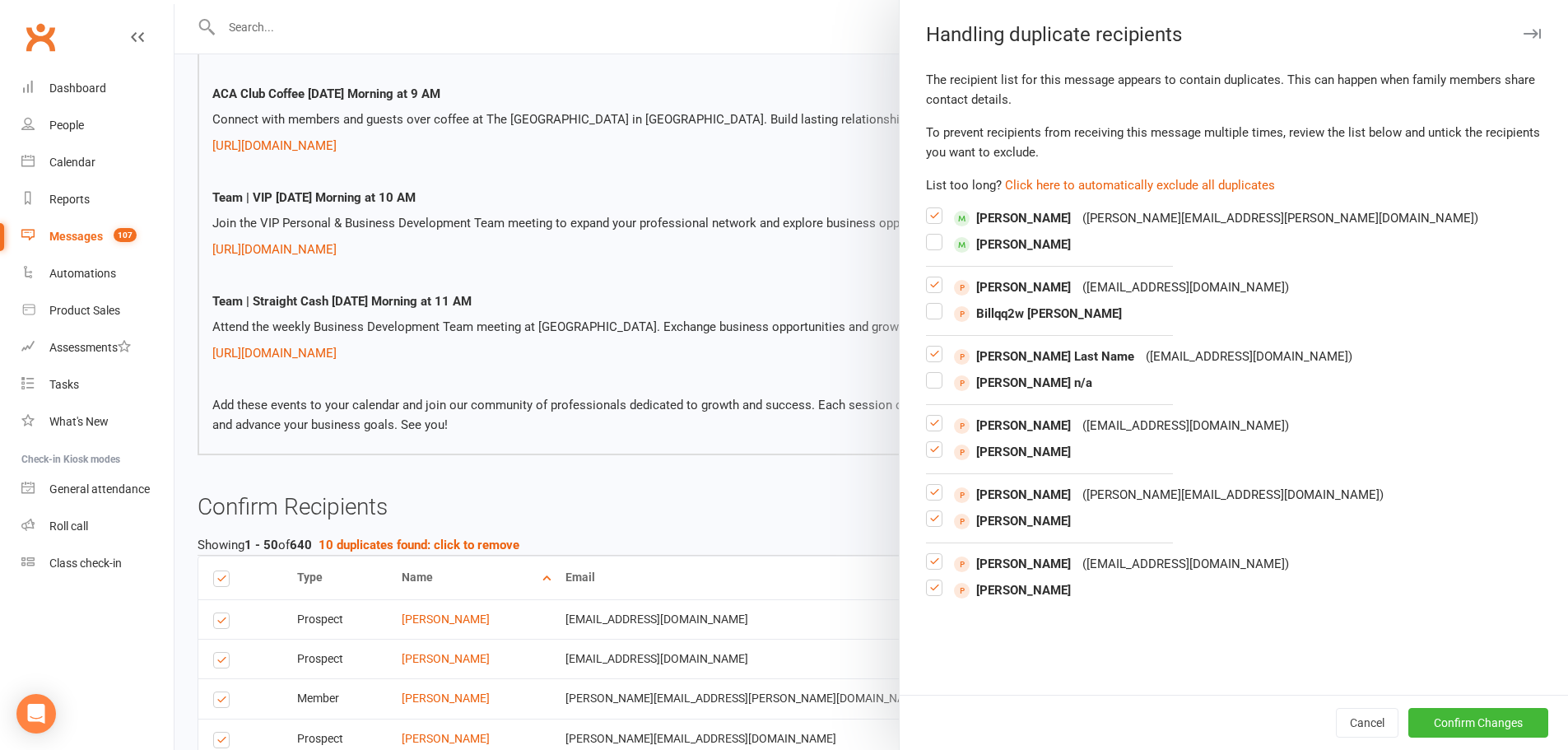
click at [929, 456] on label at bounding box center [934, 456] width 17 height 0
click at [929, 442] on input "checkbox" at bounding box center [934, 442] width 17 height 0
click at [932, 526] on label at bounding box center [934, 526] width 17 height 0
click at [932, 512] on input "checkbox" at bounding box center [934, 512] width 17 height 0
click at [936, 594] on label at bounding box center [934, 594] width 17 height 0
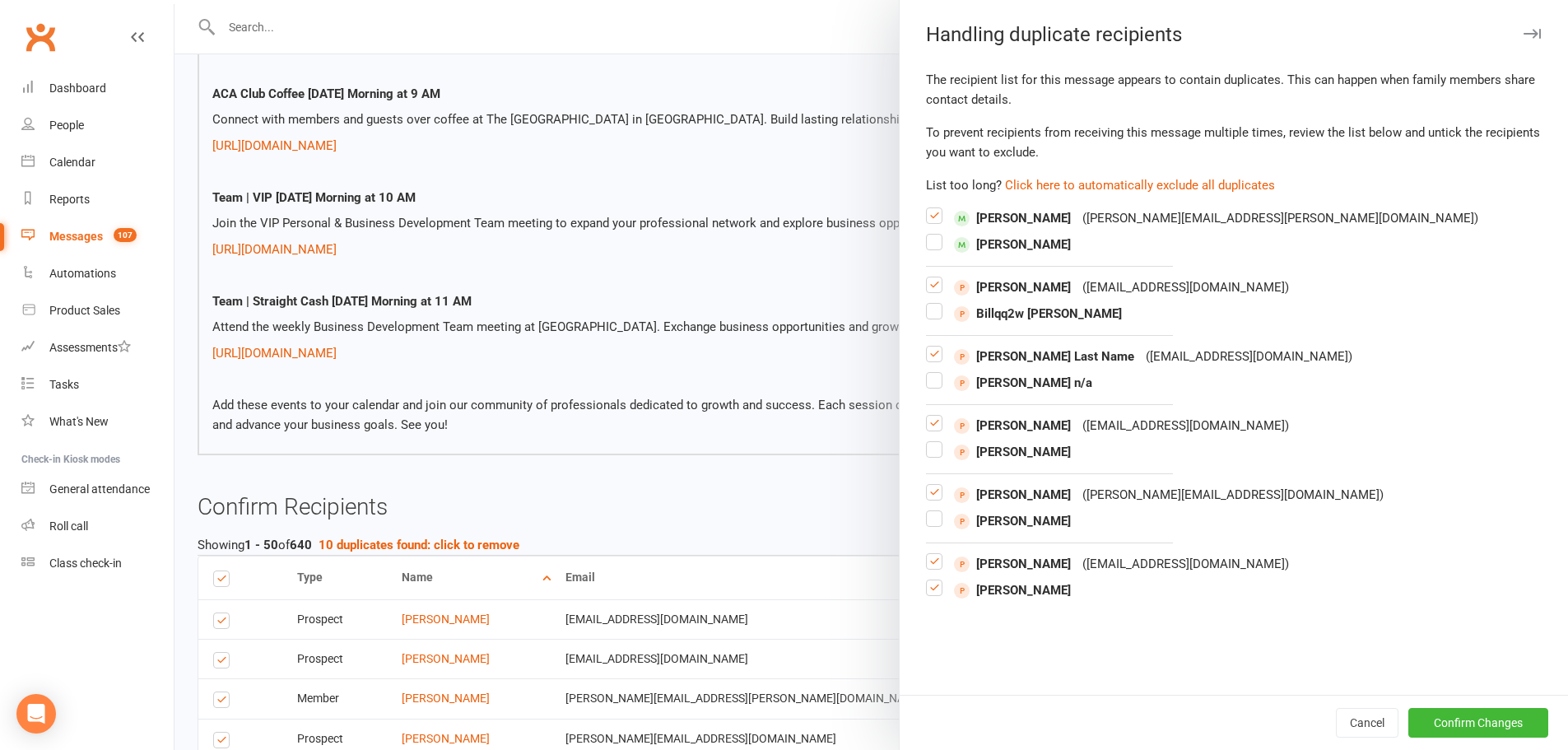
click at [936, 580] on input "checkbox" at bounding box center [934, 580] width 17 height 0
click at [1529, 716] on button "Confirm Changes" at bounding box center [1478, 723] width 140 height 30
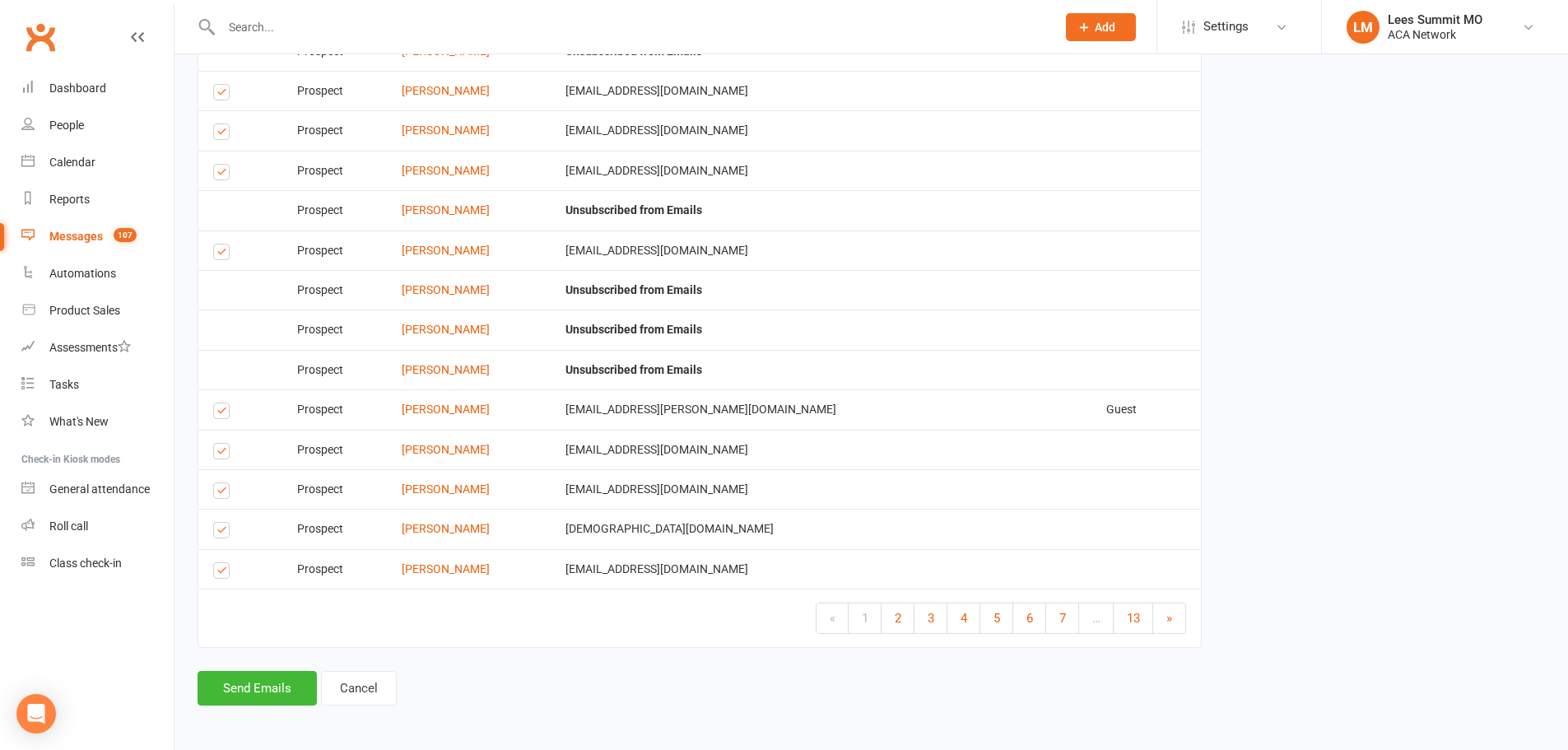
scroll to position [2664, 0]
click at [253, 675] on button "Send Emails" at bounding box center [257, 686] width 120 height 35
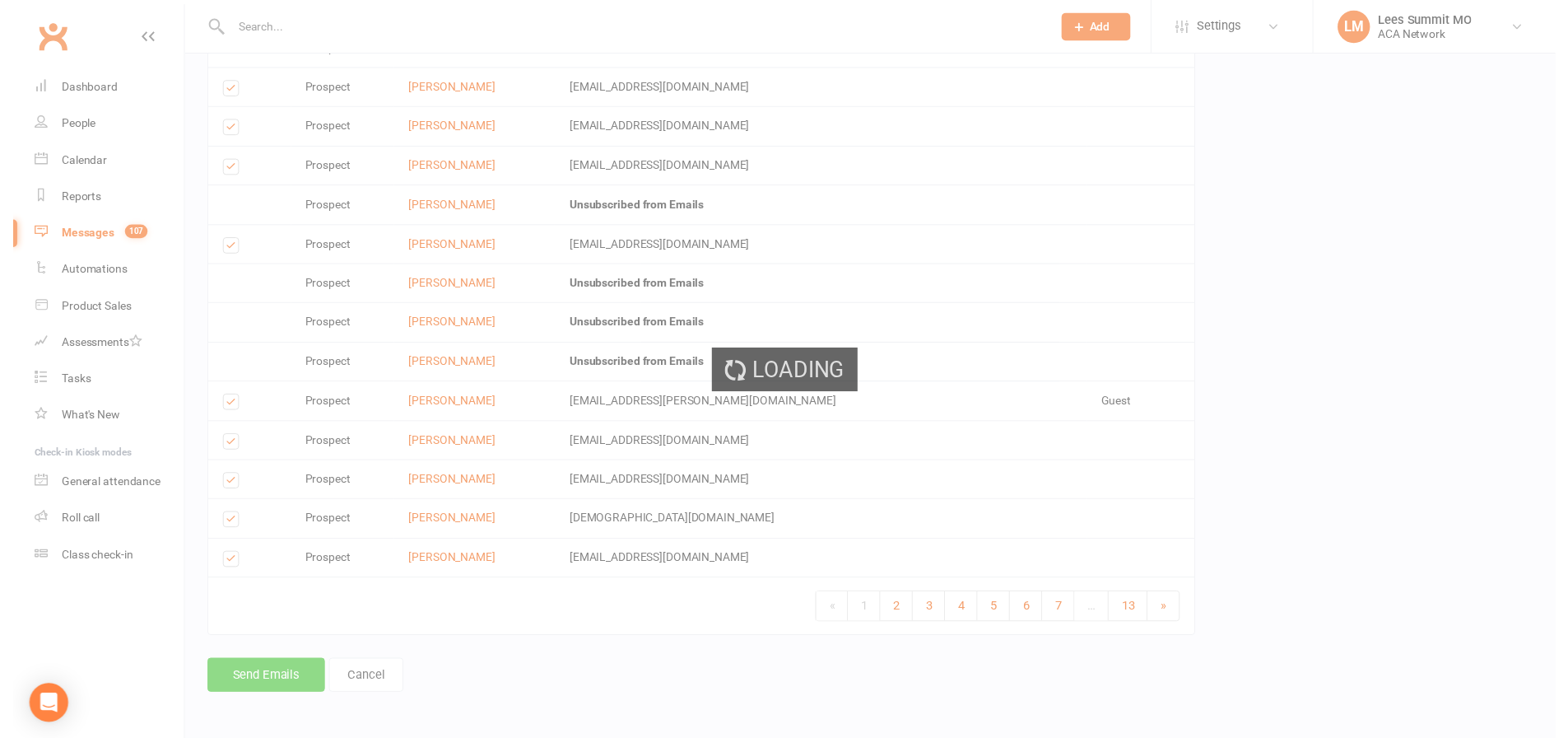
scroll to position [2657, 0]
